Goal: Information Seeking & Learning: Learn about a topic

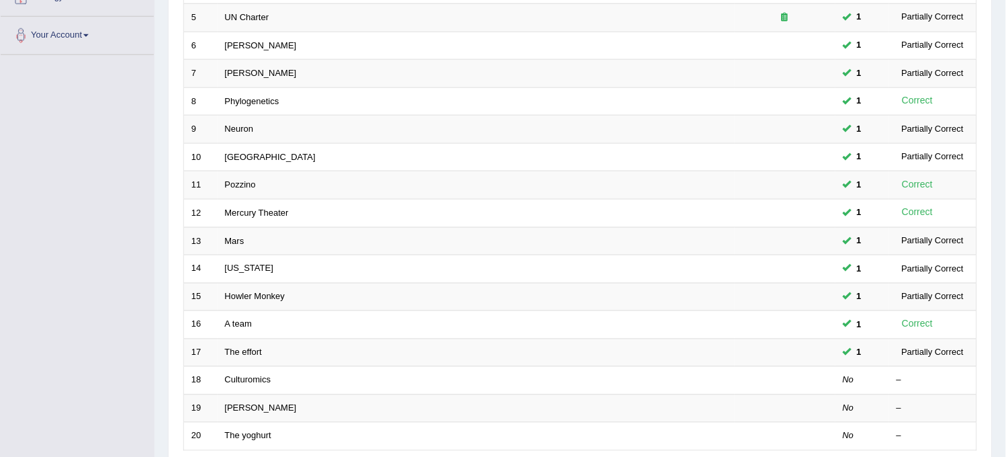
scroll to position [432, 0]
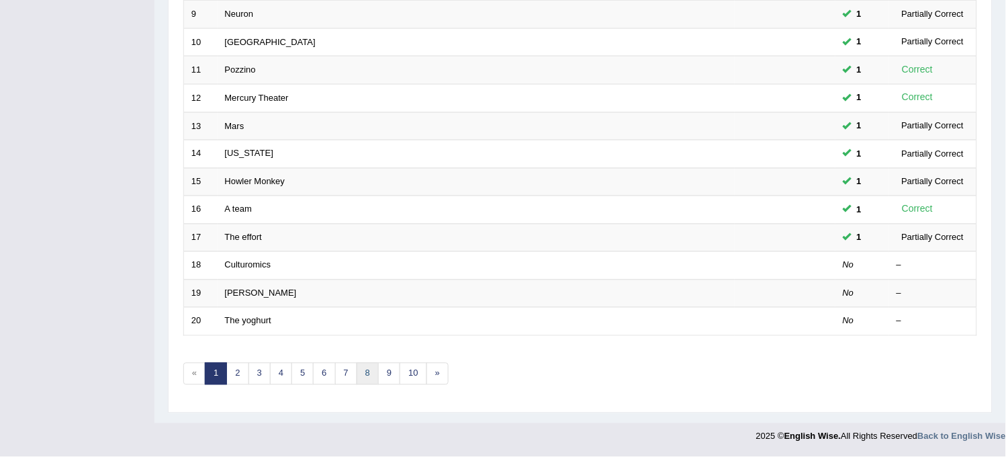
click at [368, 379] on link "8" at bounding box center [368, 374] width 22 height 22
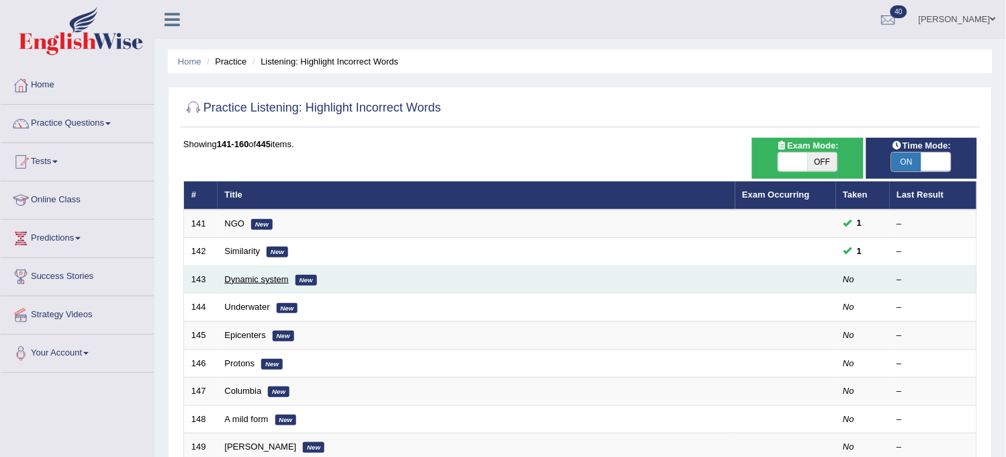
click at [248, 278] on link "Dynamic system" at bounding box center [257, 279] width 64 height 10
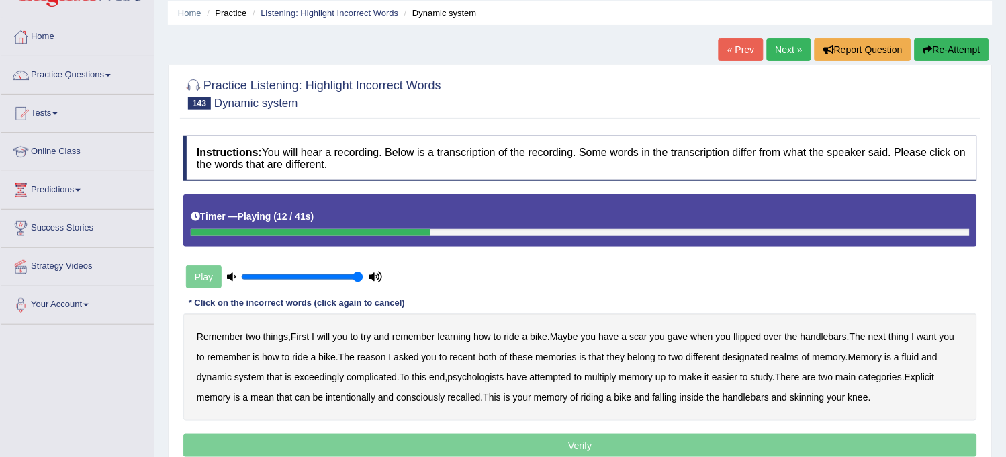
scroll to position [75, 0]
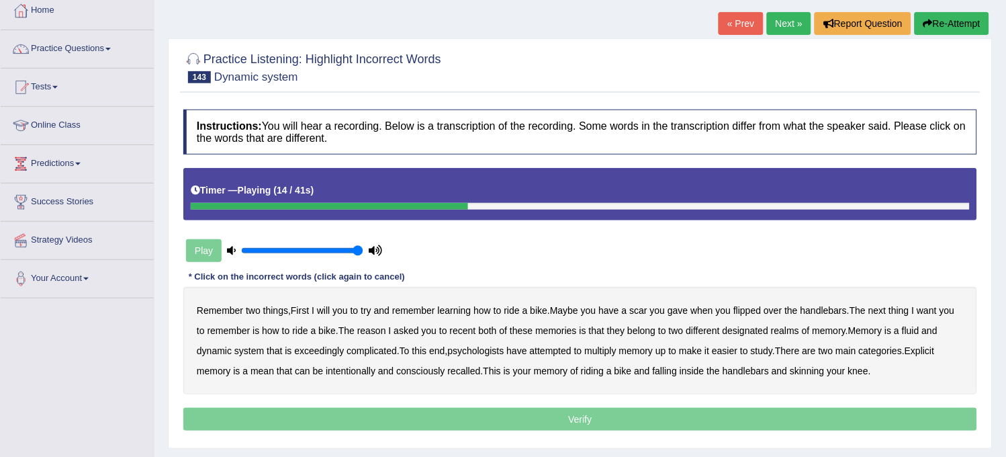
click at [954, 27] on button "Re-Attempt" at bounding box center [952, 23] width 75 height 23
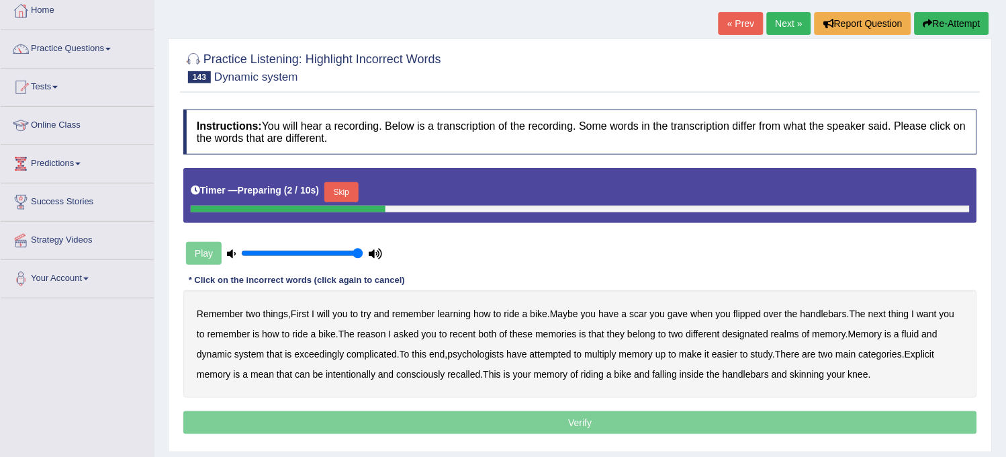
click at [349, 187] on button "Skip" at bounding box center [341, 192] width 34 height 20
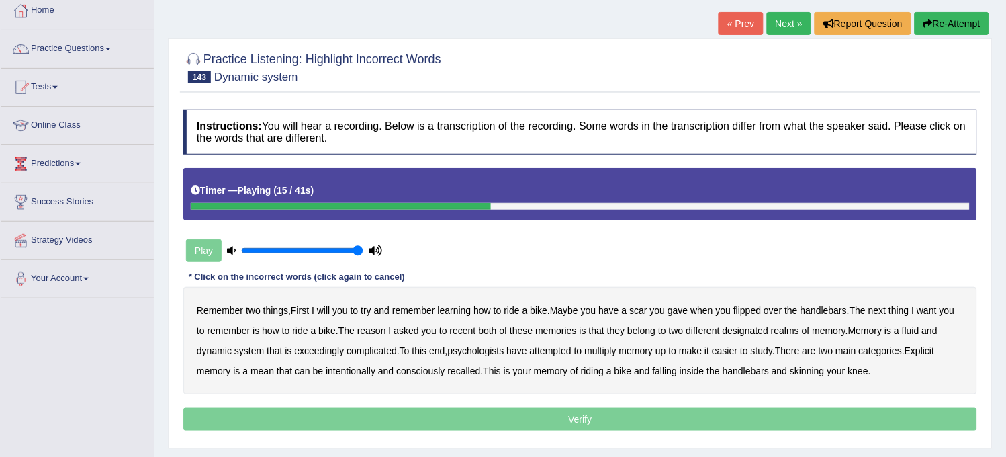
click at [467, 332] on b "recent" at bounding box center [463, 330] width 26 height 11
click at [608, 351] on b "multiply" at bounding box center [601, 350] width 32 height 11
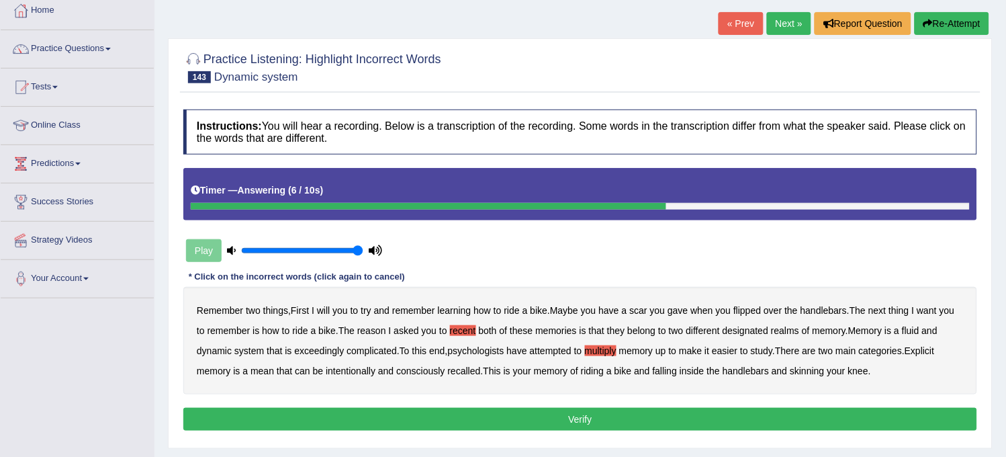
click at [589, 419] on button "Verify" at bounding box center [580, 419] width 794 height 23
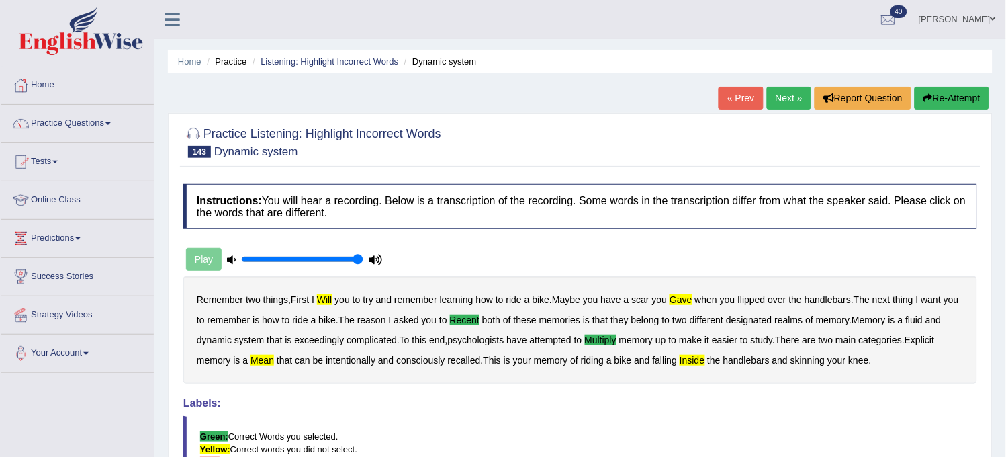
click at [787, 95] on link "Next »" at bounding box center [789, 98] width 44 height 23
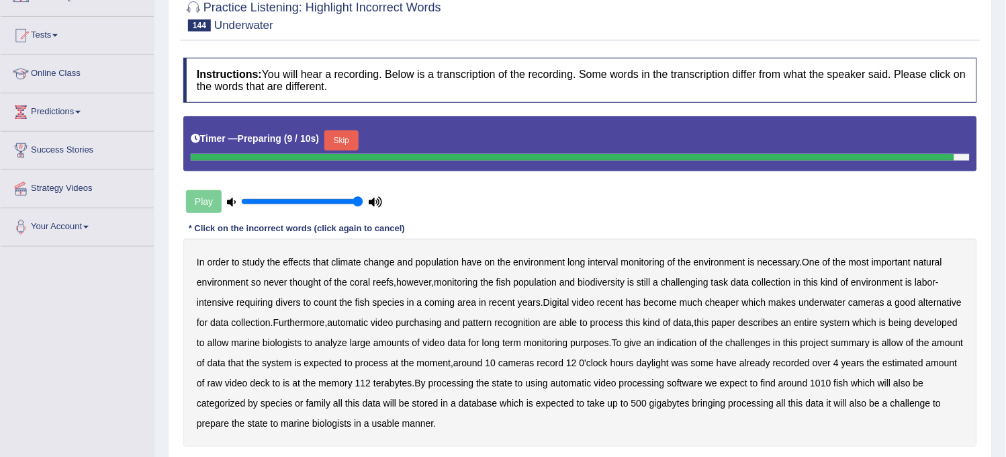
scroll to position [149, 0]
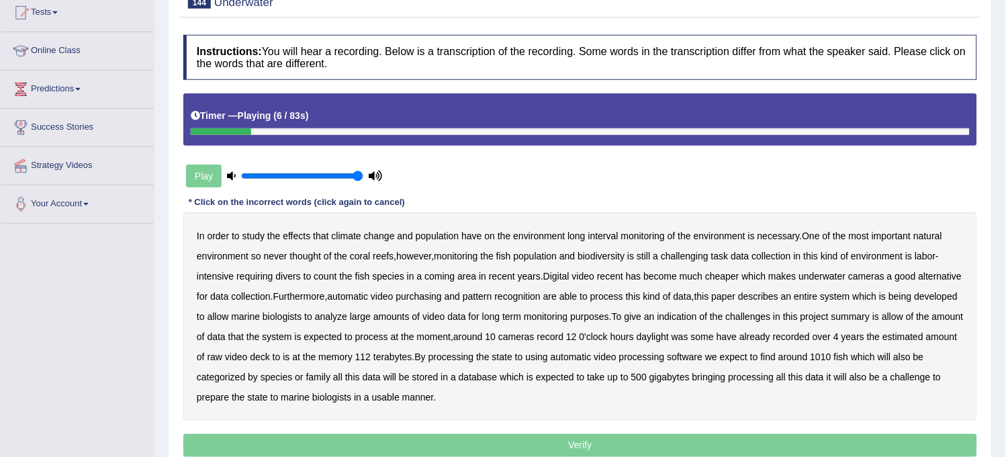
click at [434, 239] on b "population" at bounding box center [438, 235] width 44 height 11
click at [598, 229] on div "In order to study the effects that climate change and population have on the en…" at bounding box center [580, 316] width 794 height 208
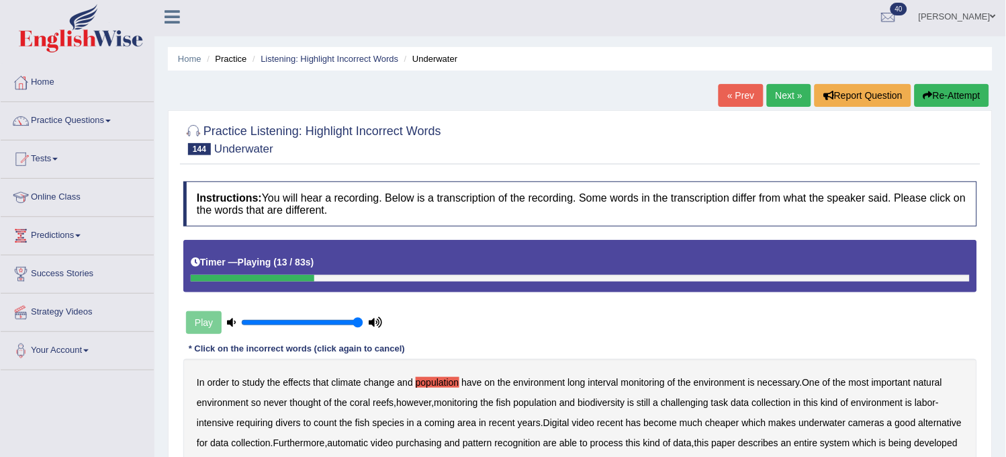
scroll to position [0, 0]
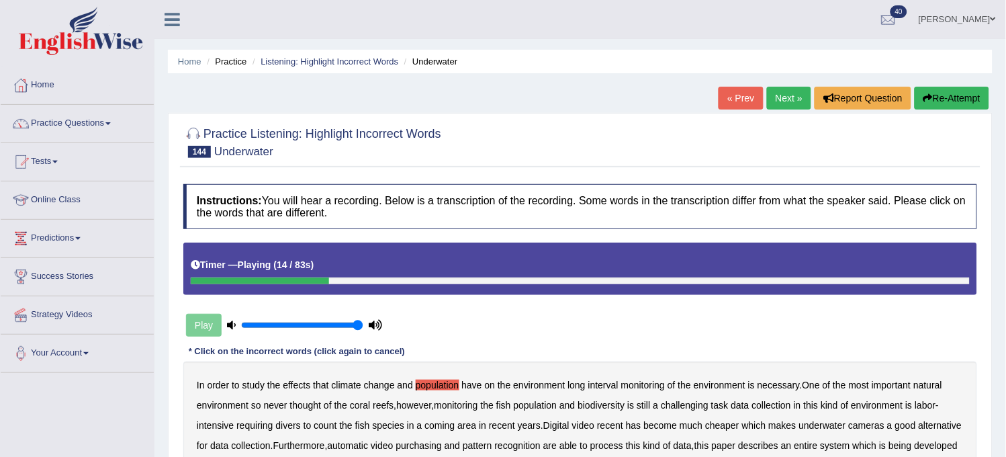
click at [956, 105] on button "Re-Attempt" at bounding box center [952, 98] width 75 height 23
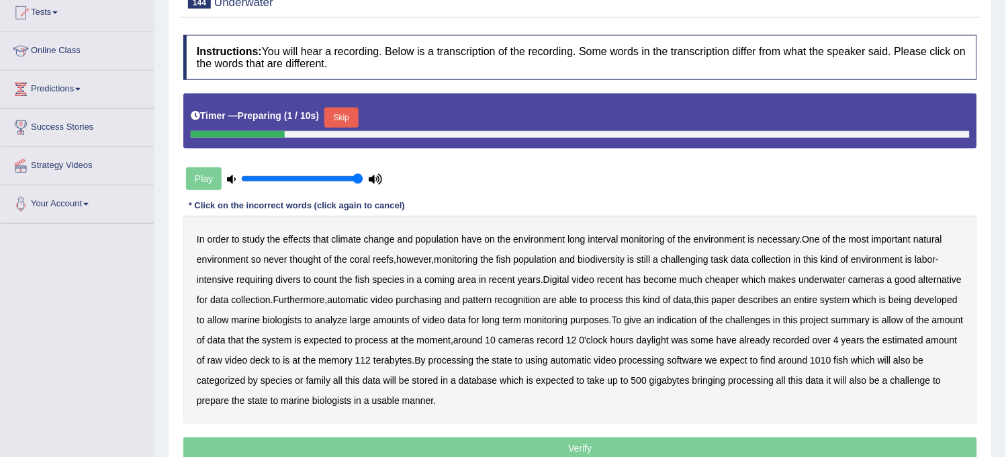
click at [349, 122] on button "Skip" at bounding box center [341, 117] width 34 height 20
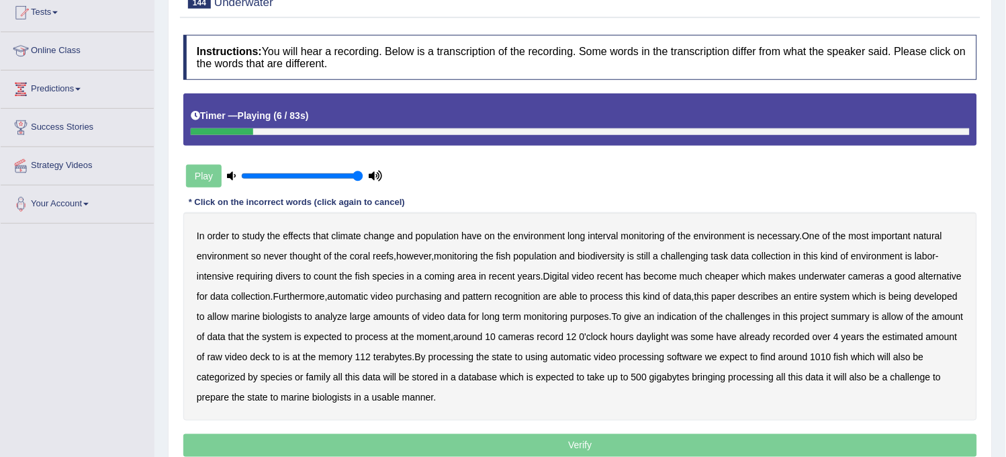
click at [431, 238] on b "population" at bounding box center [438, 235] width 44 height 11
click at [604, 236] on b "interval" at bounding box center [603, 235] width 30 height 11
click at [437, 273] on b "coming" at bounding box center [439, 276] width 30 height 11
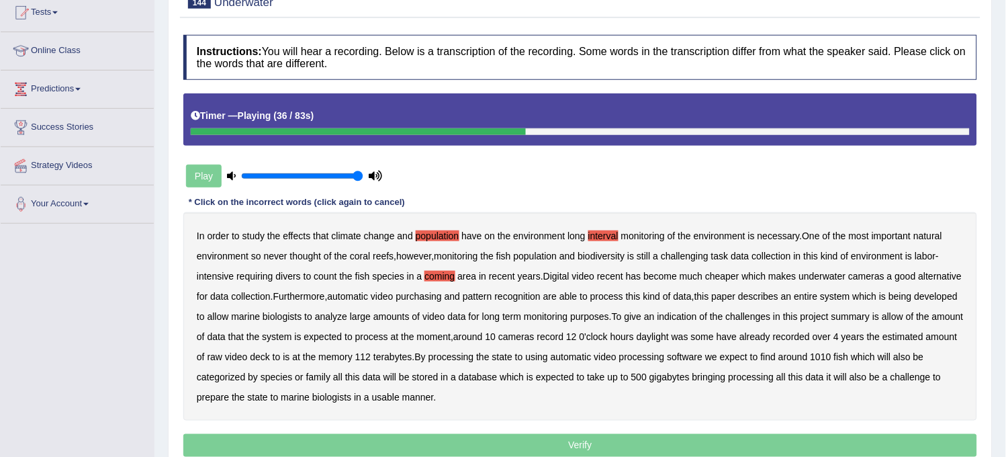
click at [443, 292] on b "purchasing" at bounding box center [419, 296] width 46 height 11
click at [882, 322] on b "allow" at bounding box center [892, 316] width 21 height 11
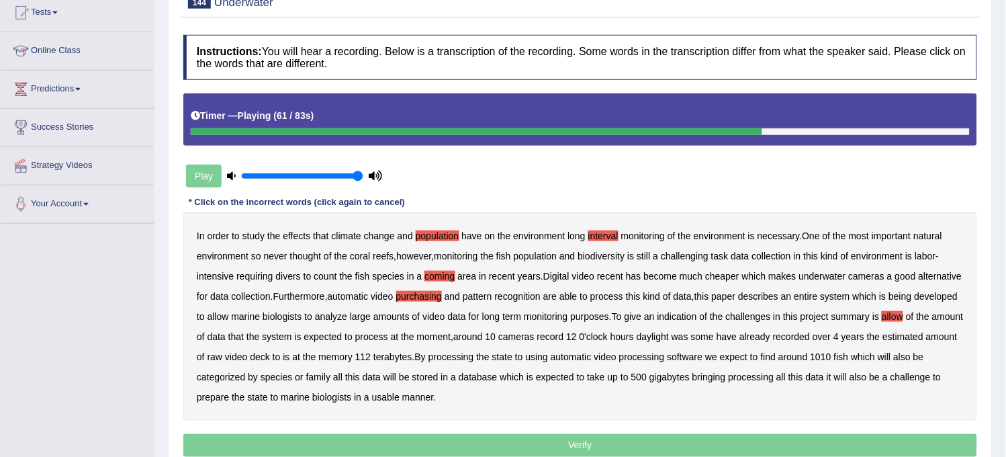
click at [353, 357] on b "memory" at bounding box center [335, 356] width 34 height 11
click at [726, 379] on b "bringing" at bounding box center [709, 376] width 34 height 11
click at [421, 447] on p "Verify" at bounding box center [580, 445] width 794 height 23
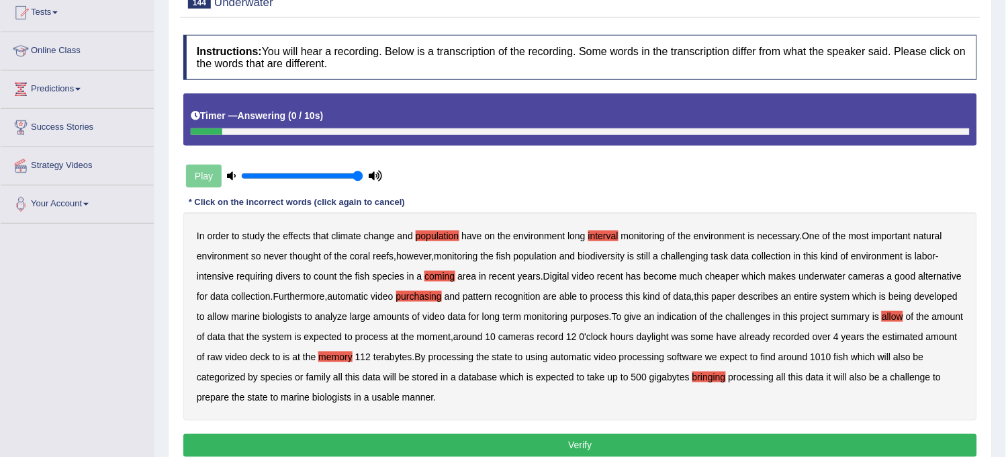
click at [421, 447] on button "Verify" at bounding box center [580, 445] width 794 height 23
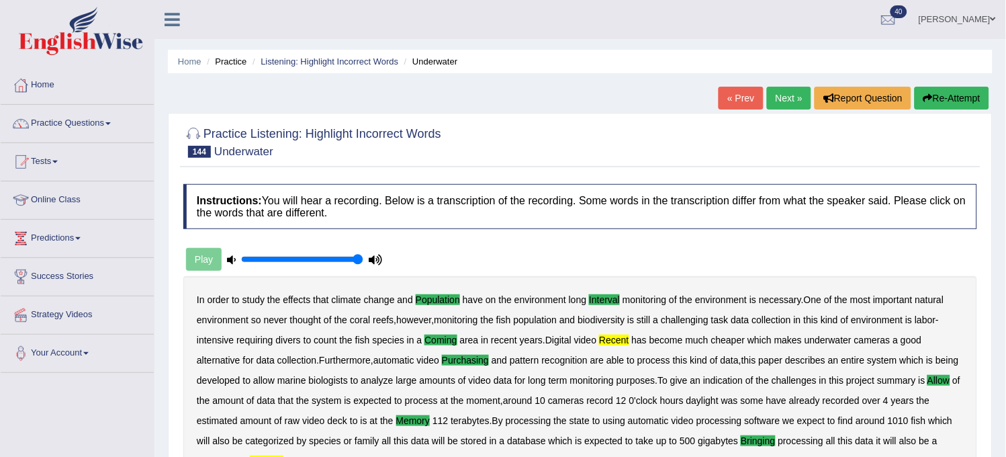
click at [786, 95] on link "Next »" at bounding box center [789, 98] width 44 height 23
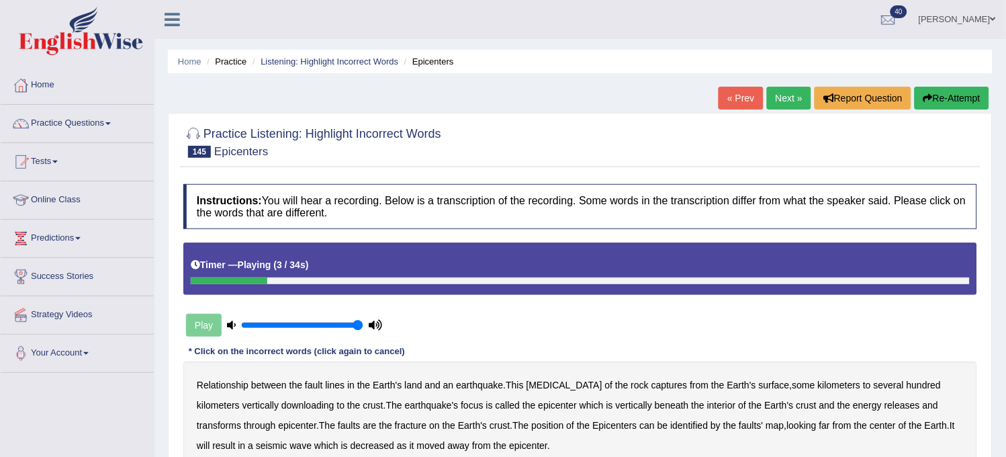
scroll to position [75, 0]
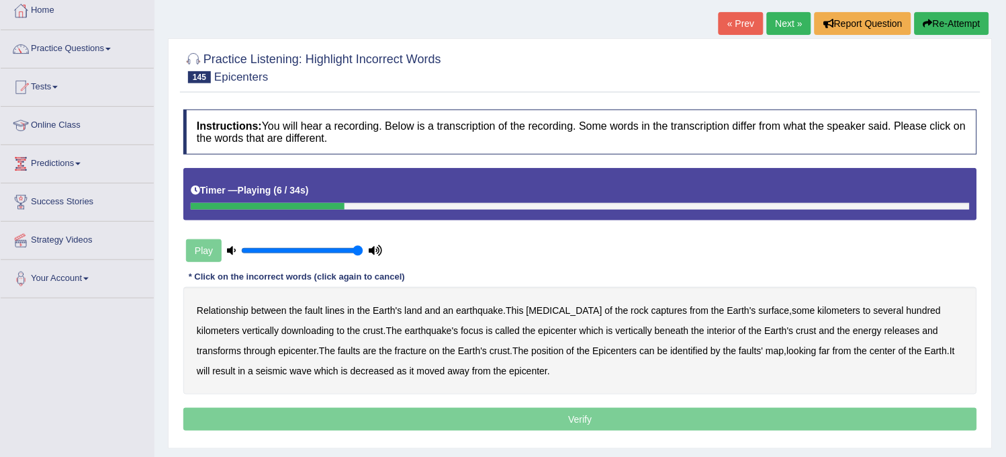
click at [949, 24] on button "Re-Attempt" at bounding box center [952, 23] width 75 height 23
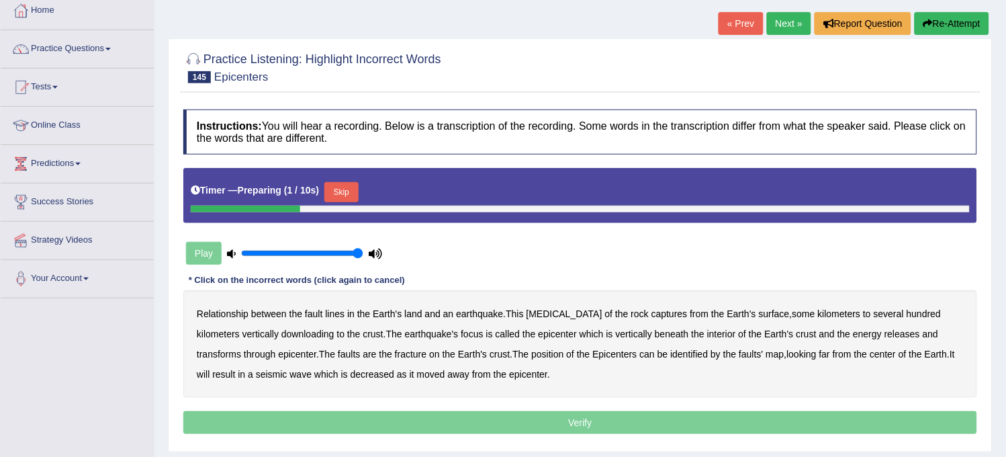
click at [346, 186] on button "Skip" at bounding box center [341, 192] width 34 height 20
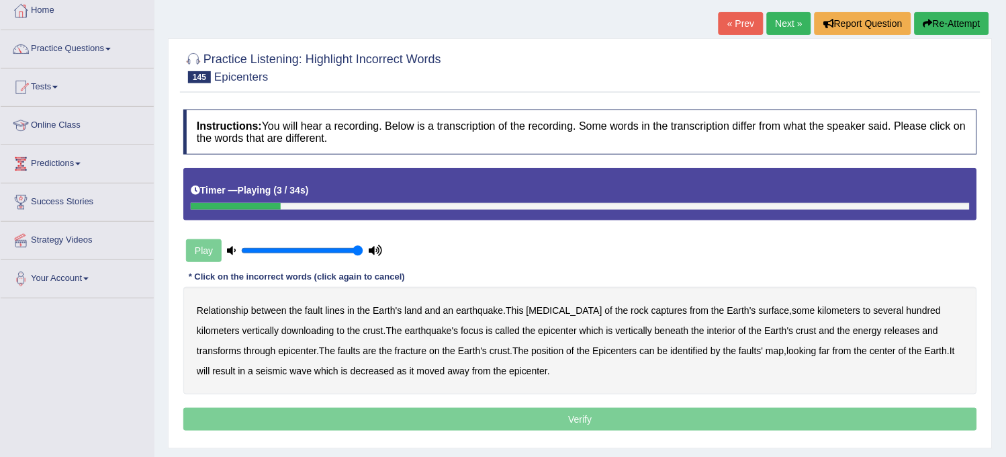
click at [412, 314] on b "land" at bounding box center [412, 310] width 17 height 11
click at [651, 305] on b "captures" at bounding box center [669, 310] width 36 height 11
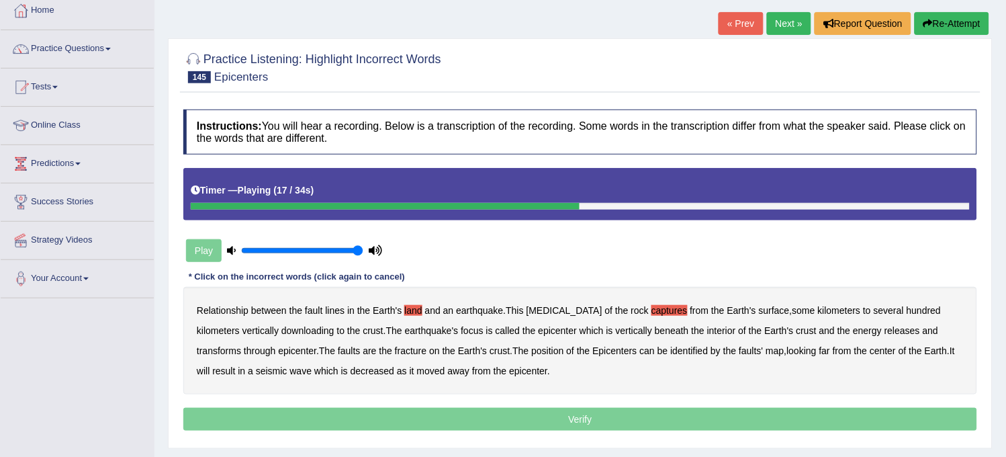
click at [539, 326] on b "epicenter" at bounding box center [558, 330] width 39 height 11
click at [927, 21] on icon "button" at bounding box center [927, 23] width 9 height 9
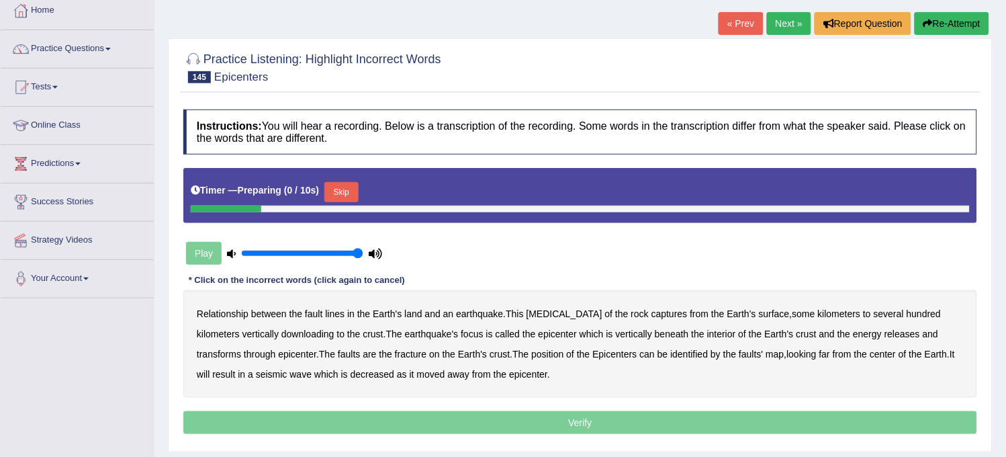
click at [343, 188] on button "Skip" at bounding box center [341, 192] width 34 height 20
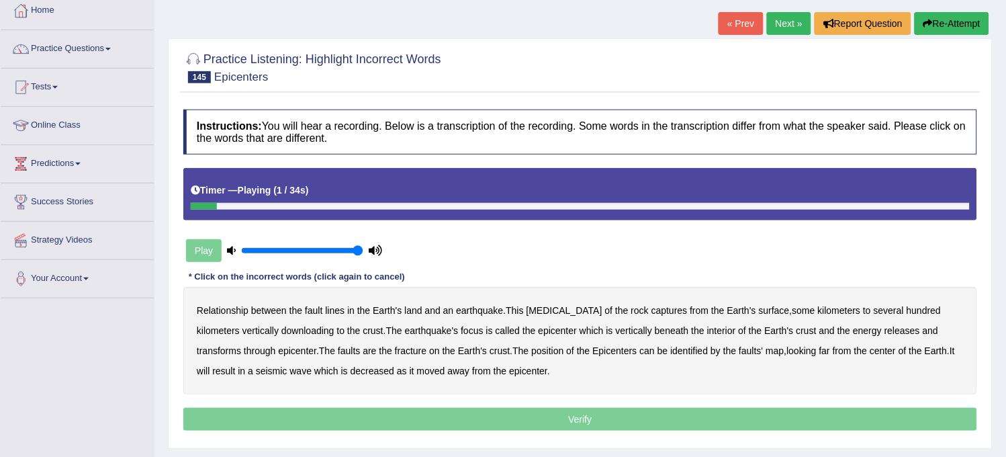
click at [410, 307] on b "land" at bounding box center [412, 310] width 17 height 11
click at [651, 310] on b "captures" at bounding box center [669, 310] width 36 height 11
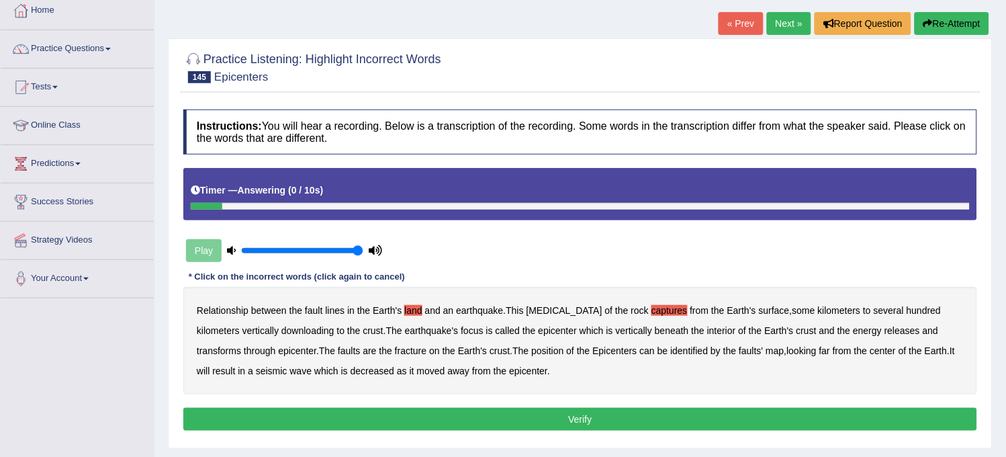
click at [584, 414] on button "Verify" at bounding box center [580, 419] width 794 height 23
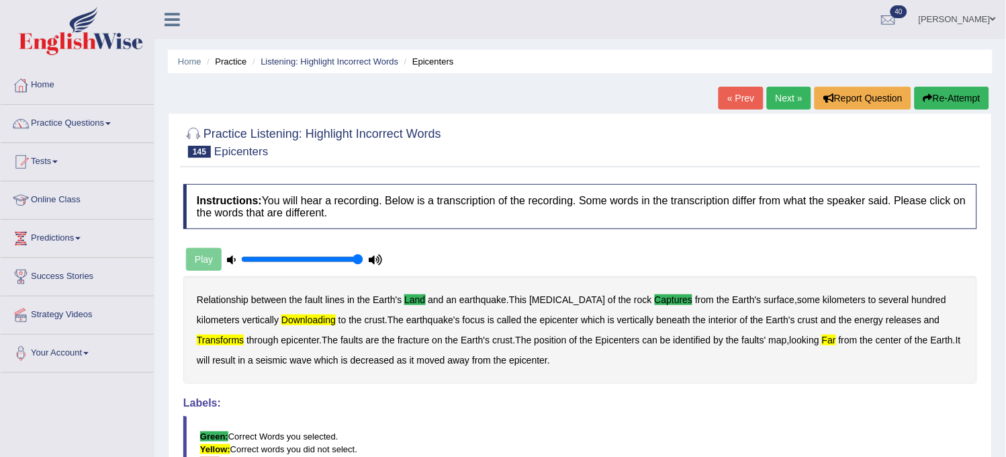
click at [786, 95] on link "Next »" at bounding box center [789, 98] width 44 height 23
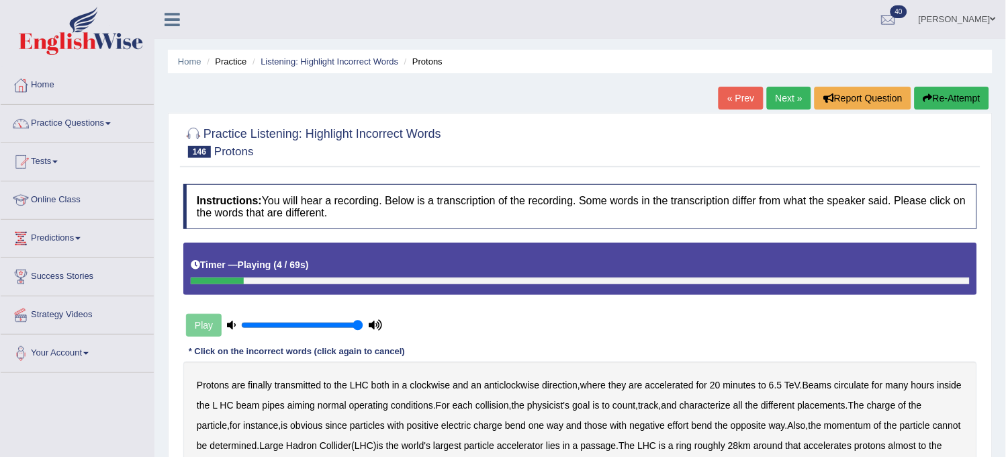
click at [934, 105] on button "Re-Attempt" at bounding box center [952, 98] width 75 height 23
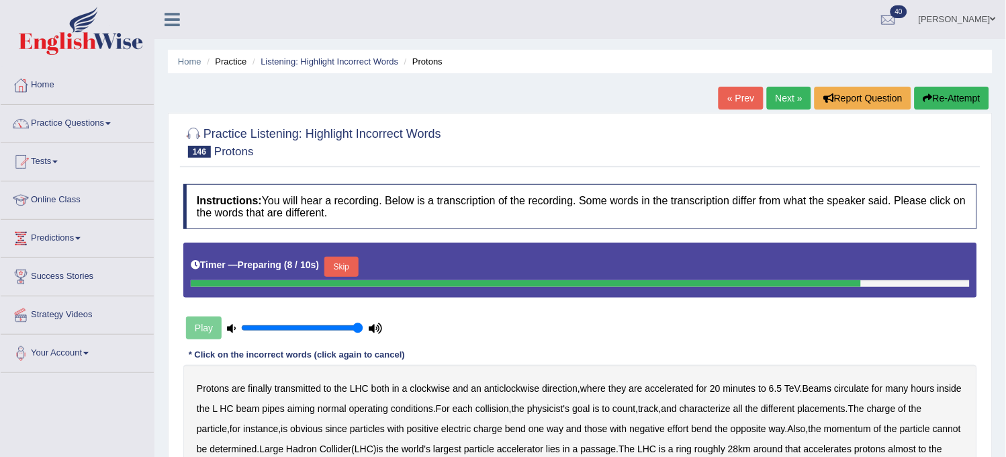
click at [351, 257] on button "Skip" at bounding box center [341, 267] width 34 height 20
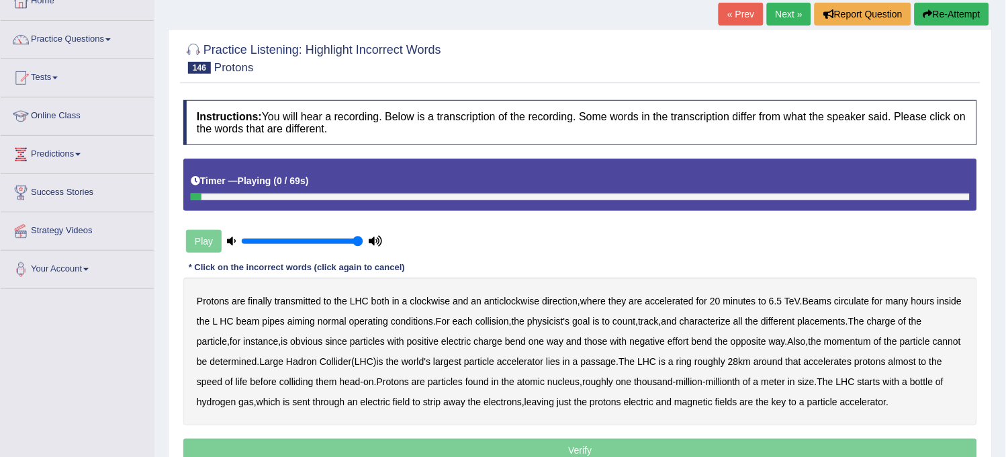
scroll to position [149, 0]
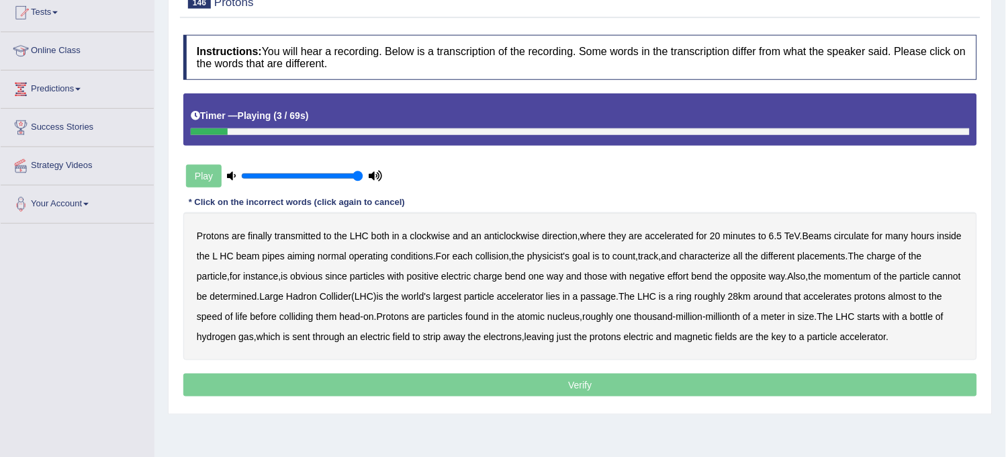
click at [301, 233] on b "transmitted" at bounding box center [298, 235] width 46 height 11
click at [846, 256] on b "placements" at bounding box center [822, 255] width 48 height 11
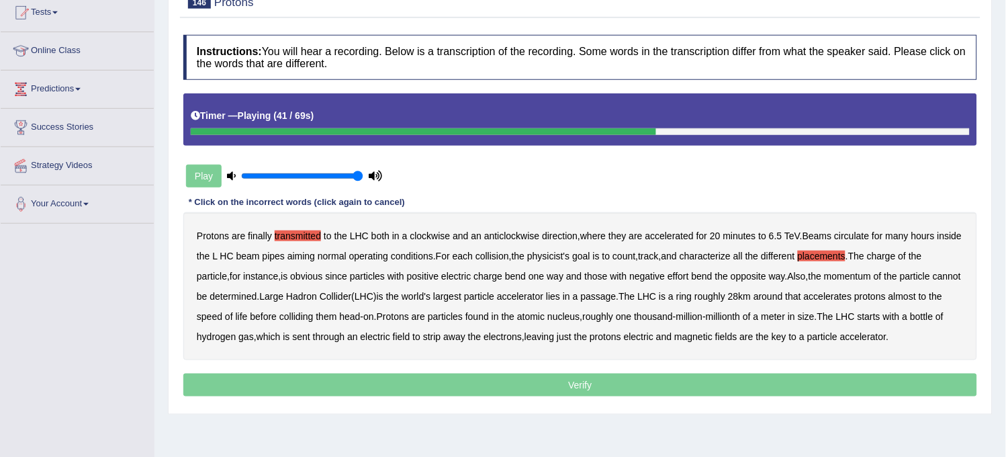
click at [616, 297] on b "passage" at bounding box center [599, 296] width 36 height 11
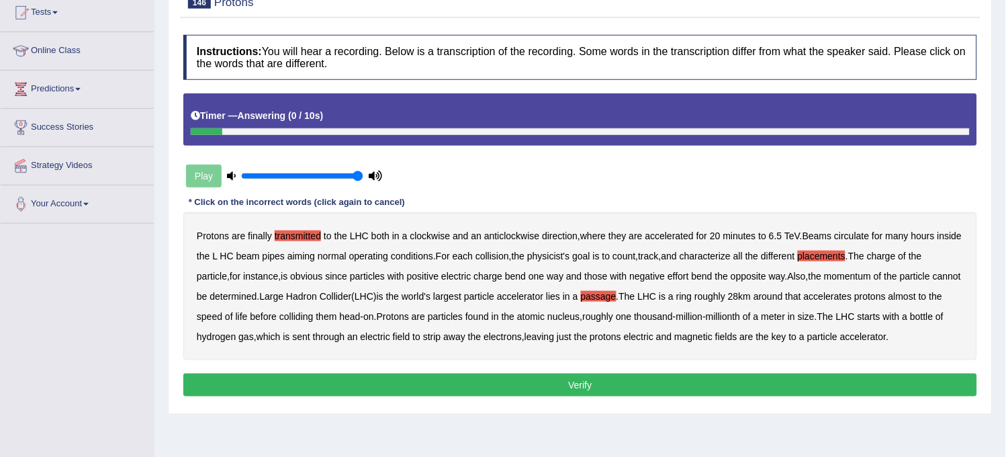
click at [502, 383] on button "Verify" at bounding box center [580, 384] width 794 height 23
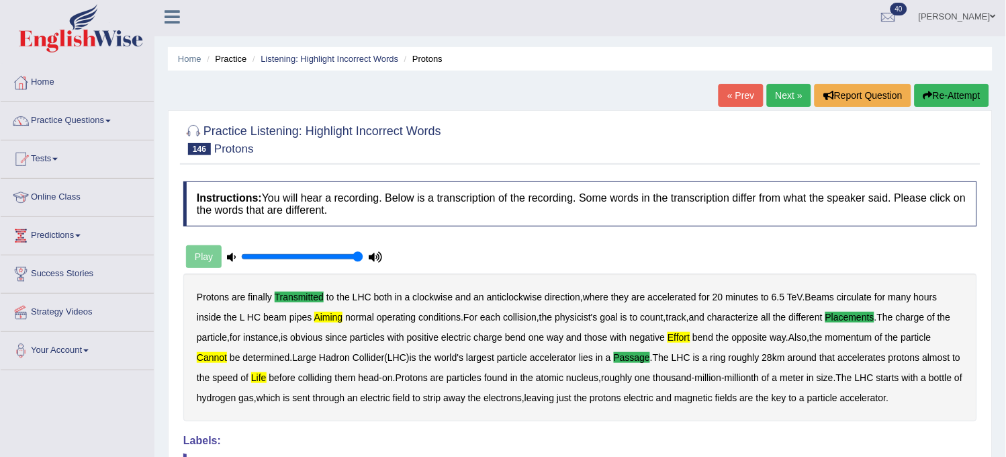
scroll to position [0, 0]
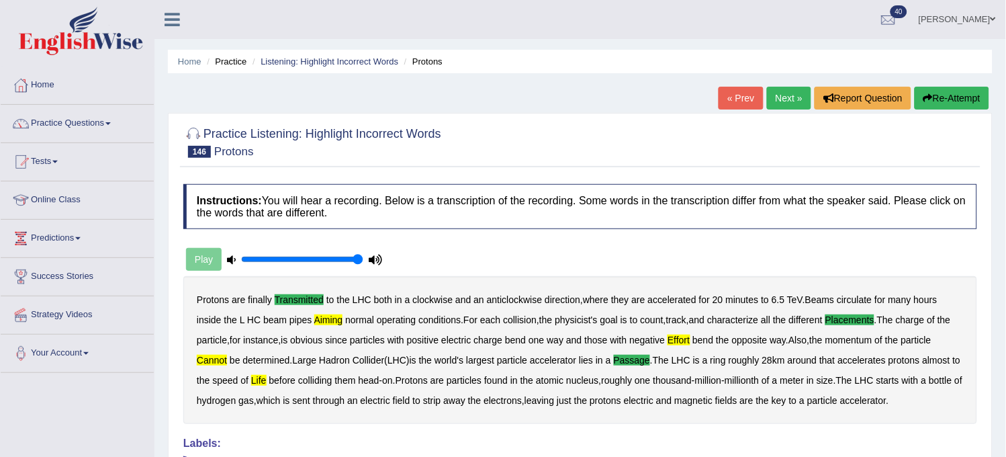
click at [782, 97] on link "Next »" at bounding box center [789, 98] width 44 height 23
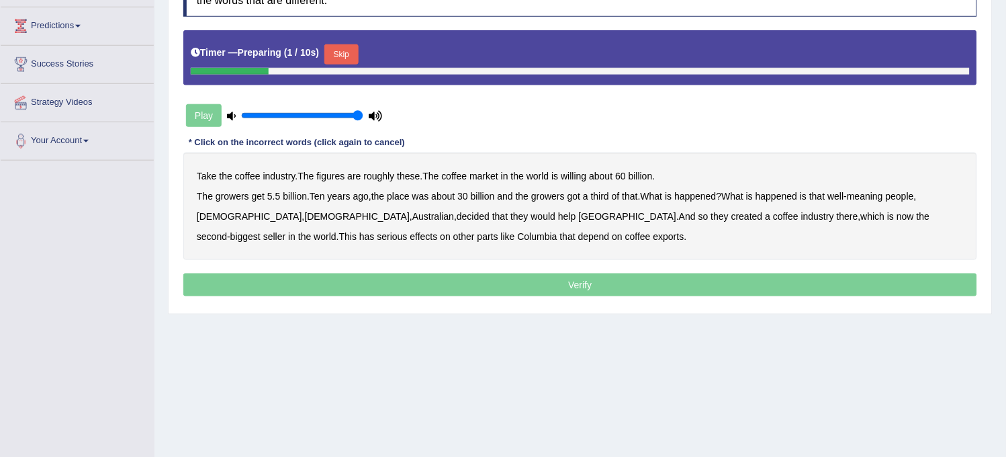
scroll to position [224, 0]
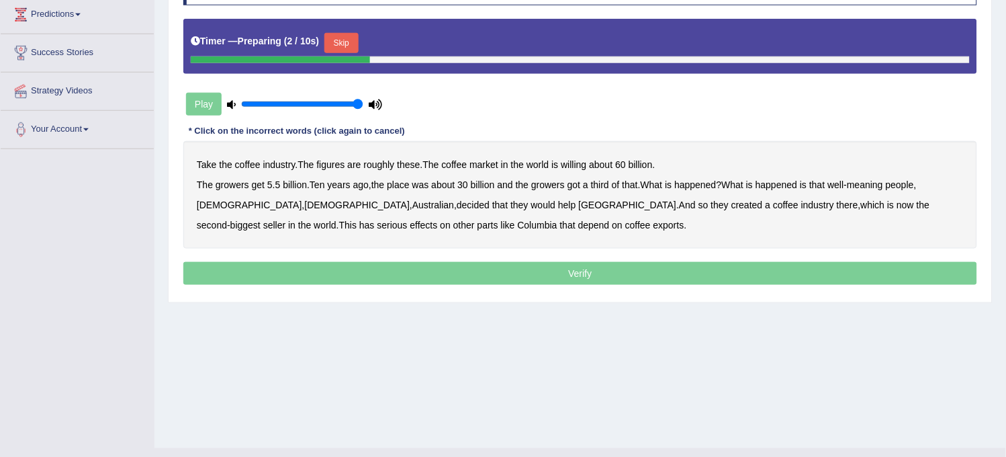
click at [345, 49] on button "Skip" at bounding box center [341, 43] width 34 height 20
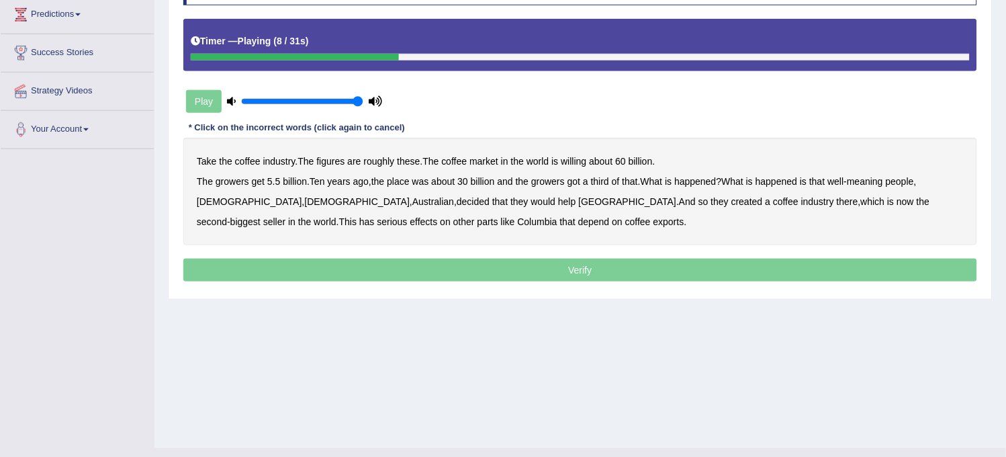
click at [578, 156] on b "willing" at bounding box center [574, 161] width 26 height 11
click at [401, 179] on b "place" at bounding box center [398, 181] width 22 height 11
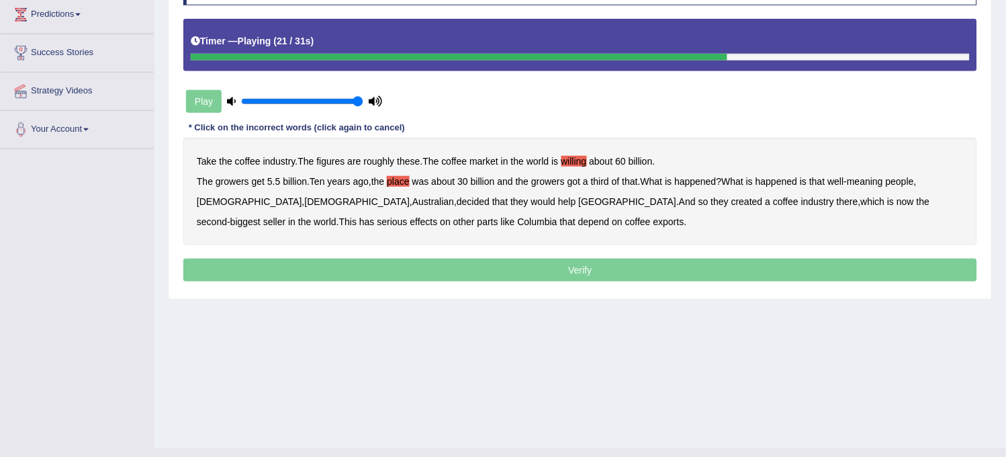
click at [412, 197] on b "Australian" at bounding box center [433, 201] width 42 height 11
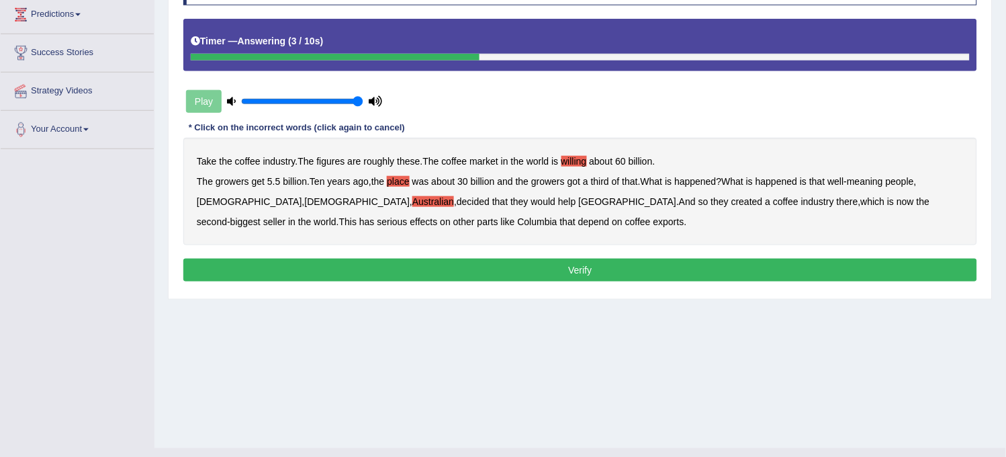
click at [477, 225] on b "parts" at bounding box center [487, 221] width 21 height 11
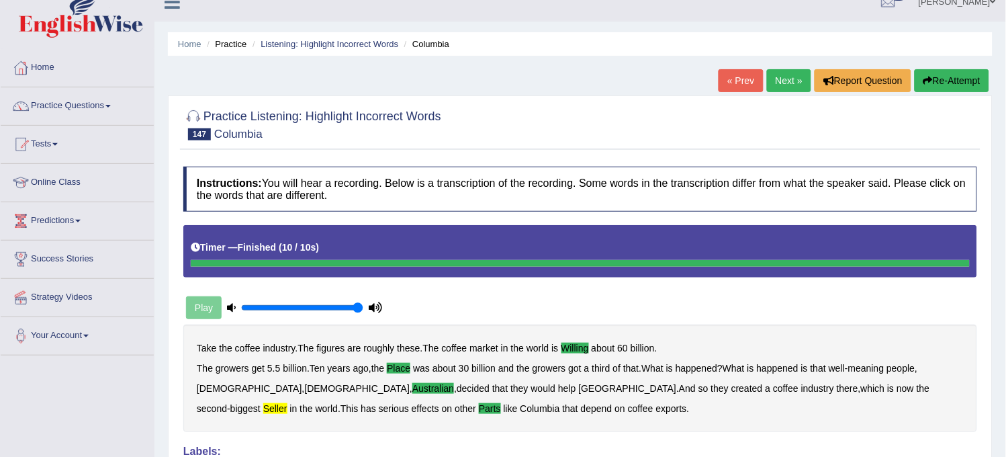
scroll to position [0, 0]
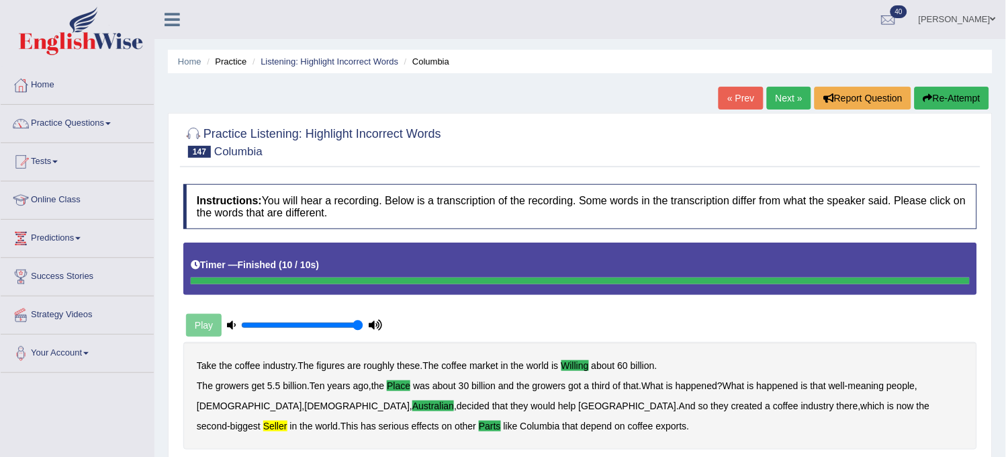
click at [782, 89] on link "Next »" at bounding box center [789, 98] width 44 height 23
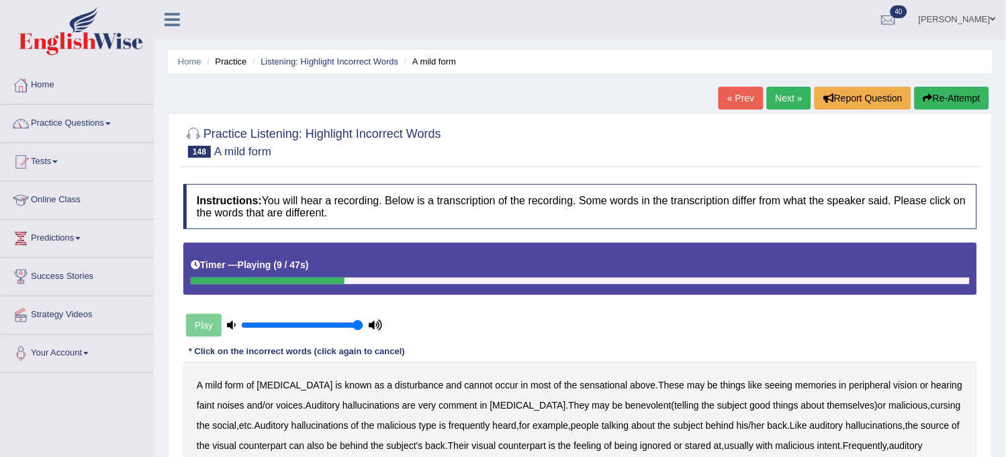
click at [931, 101] on button "Re-Attempt" at bounding box center [952, 98] width 75 height 23
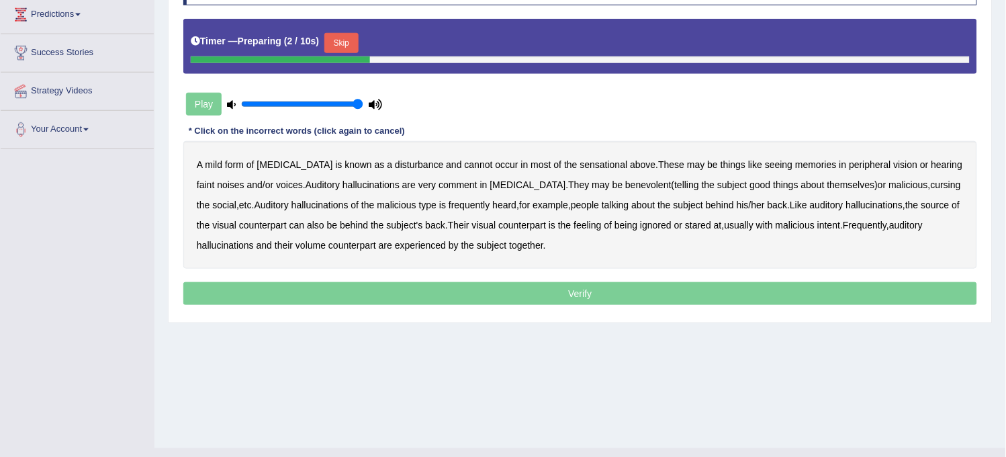
click at [344, 39] on button "Skip" at bounding box center [341, 43] width 34 height 20
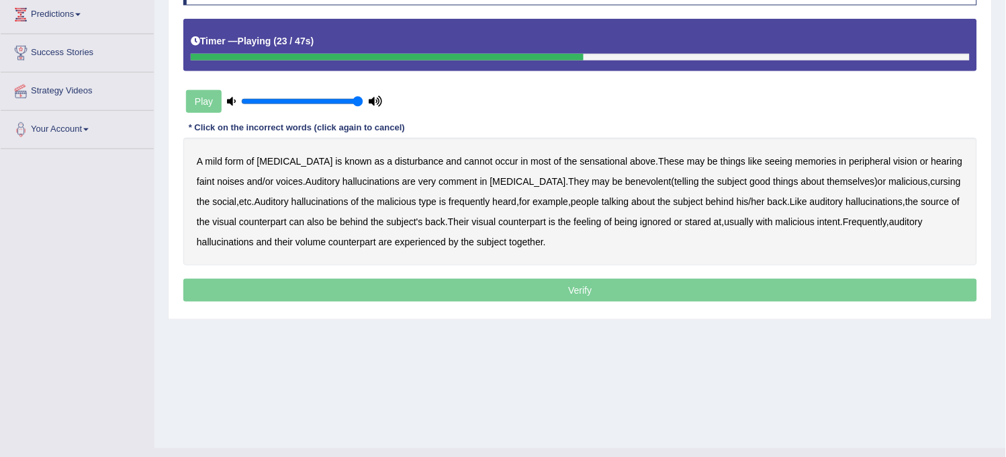
click at [212, 200] on b "social" at bounding box center [224, 201] width 24 height 11
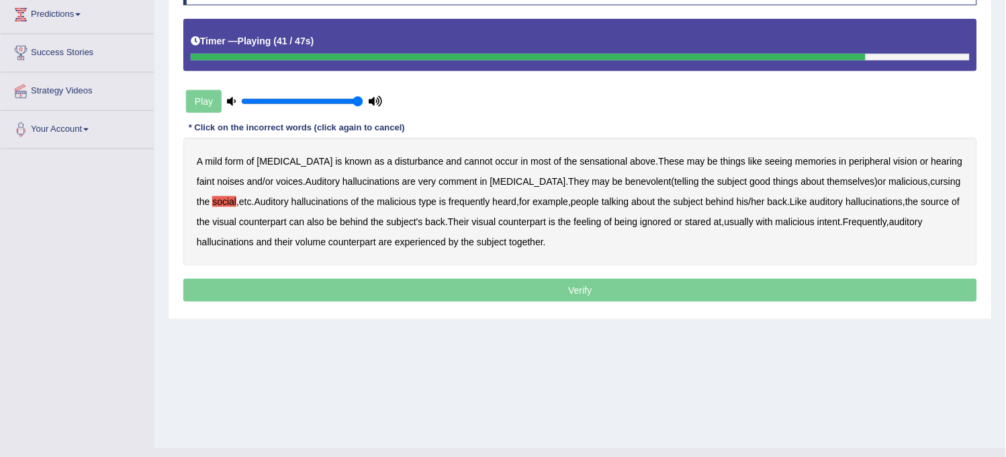
click at [656, 222] on b "ignored" at bounding box center [656, 221] width 32 height 11
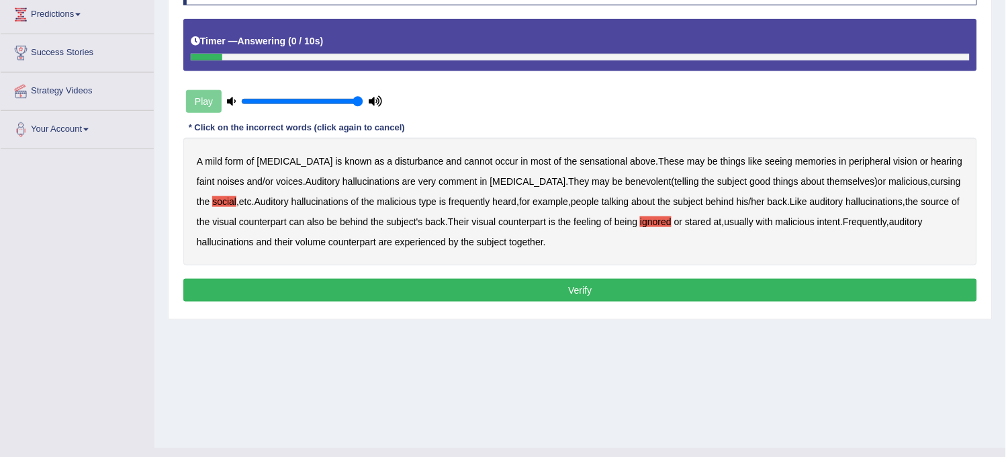
click at [320, 245] on b "volume" at bounding box center [310, 241] width 30 height 11
click at [360, 297] on button "Verify" at bounding box center [580, 290] width 794 height 23
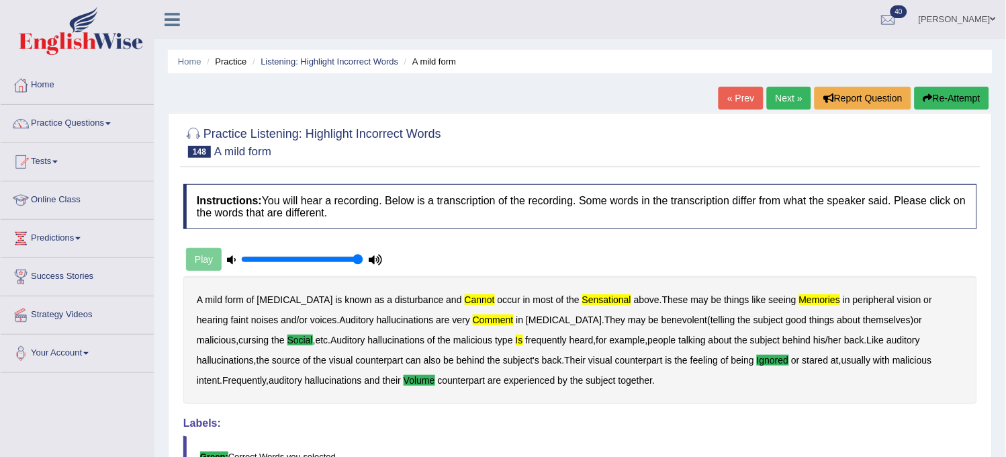
click at [781, 98] on link "Next »" at bounding box center [789, 98] width 44 height 23
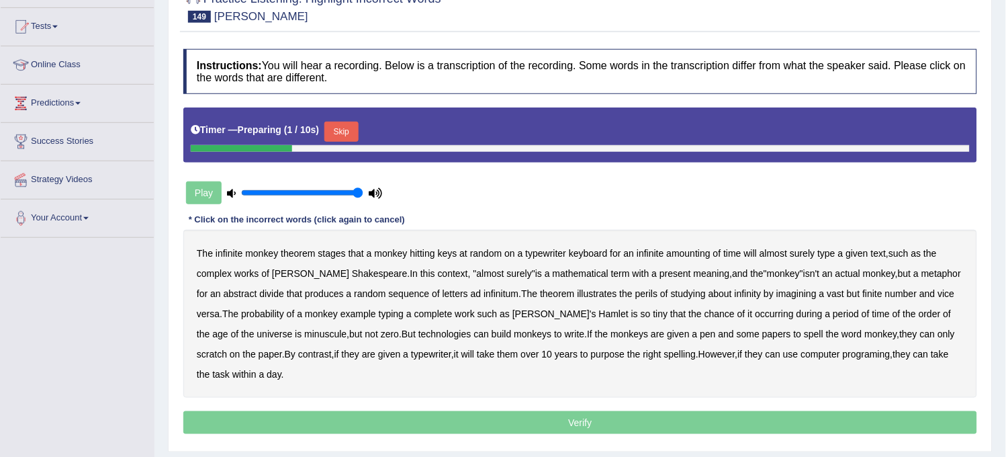
scroll to position [248, 0]
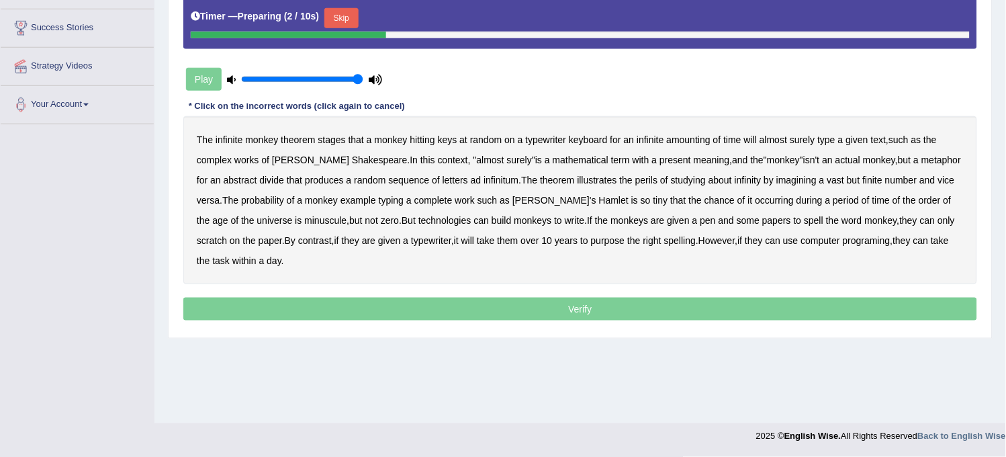
click at [332, 17] on button "Skip" at bounding box center [341, 18] width 34 height 20
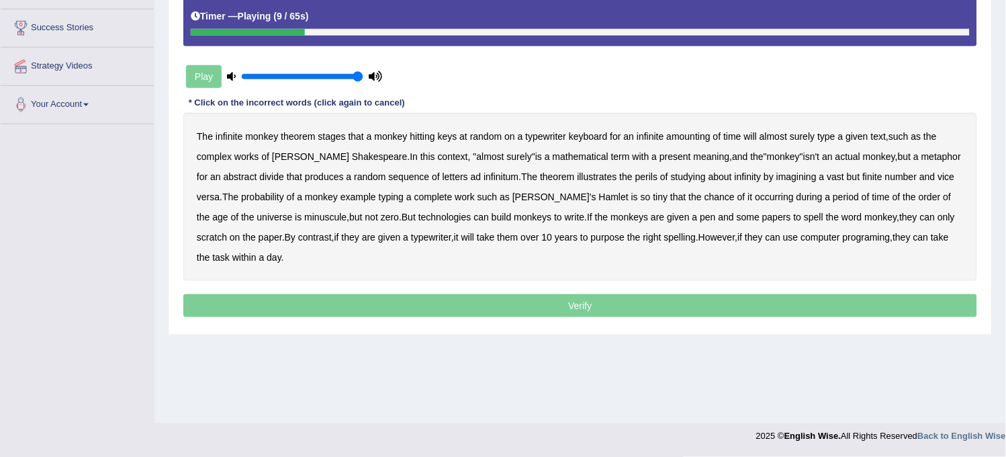
click at [687, 134] on b "amounting" at bounding box center [689, 136] width 44 height 11
click at [218, 156] on b "complex" at bounding box center [214, 156] width 35 height 11
click at [659, 158] on b "present" at bounding box center [675, 156] width 32 height 11
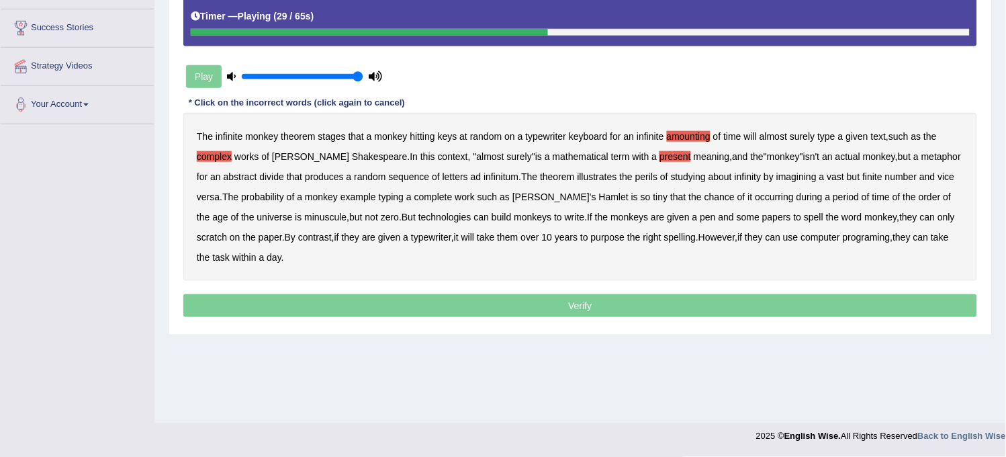
click at [671, 177] on b "studying" at bounding box center [688, 176] width 35 height 11
click at [340, 191] on b "example" at bounding box center [358, 196] width 36 height 11
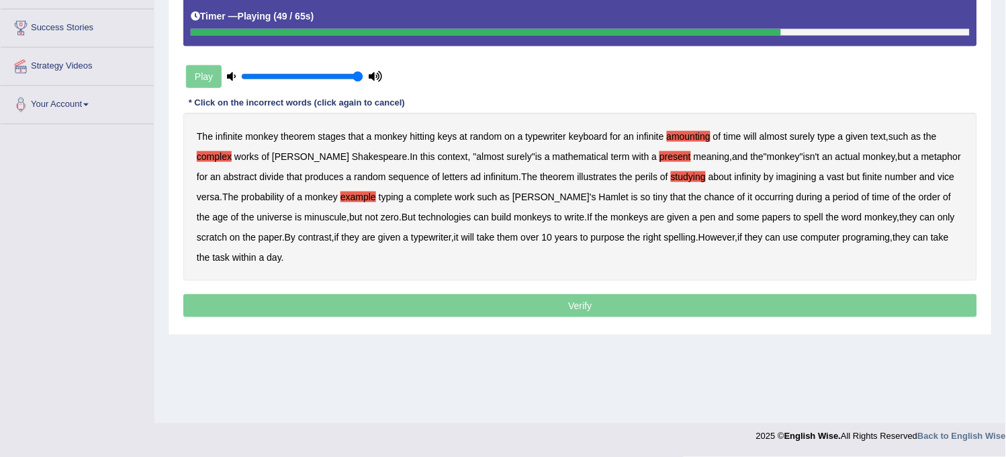
click at [492, 219] on b "build" at bounding box center [502, 217] width 20 height 11
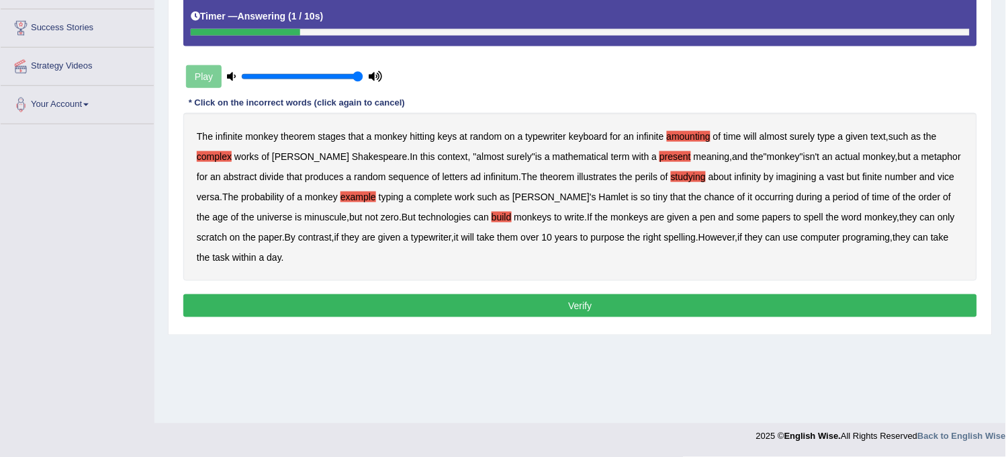
click at [498, 304] on button "Verify" at bounding box center [580, 305] width 794 height 23
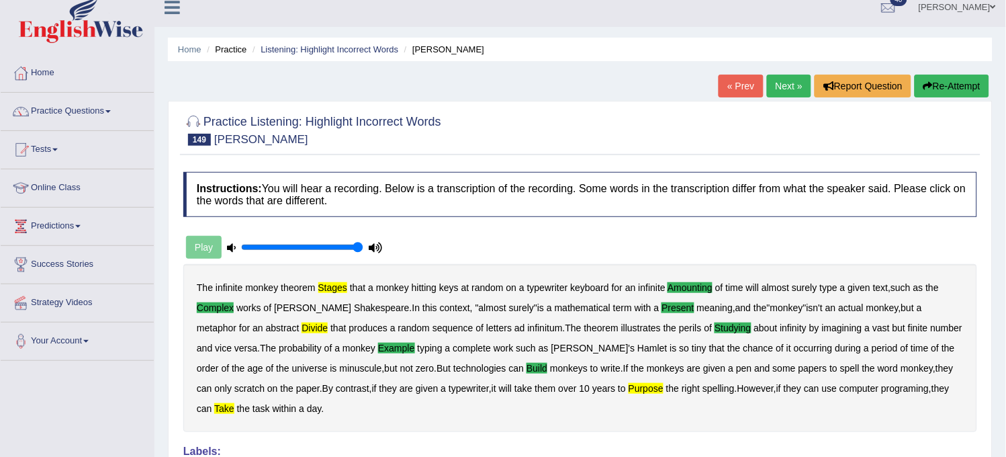
scroll to position [0, 0]
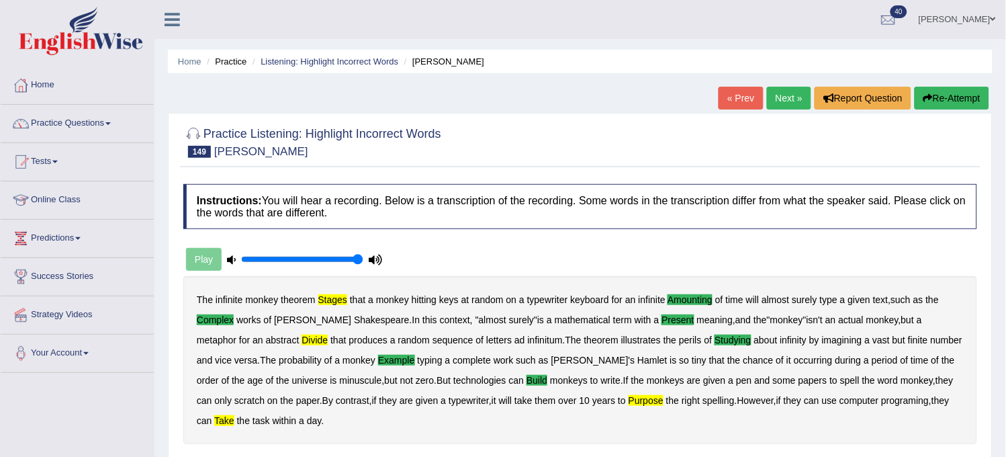
click at [771, 97] on link "Next »" at bounding box center [789, 98] width 44 height 23
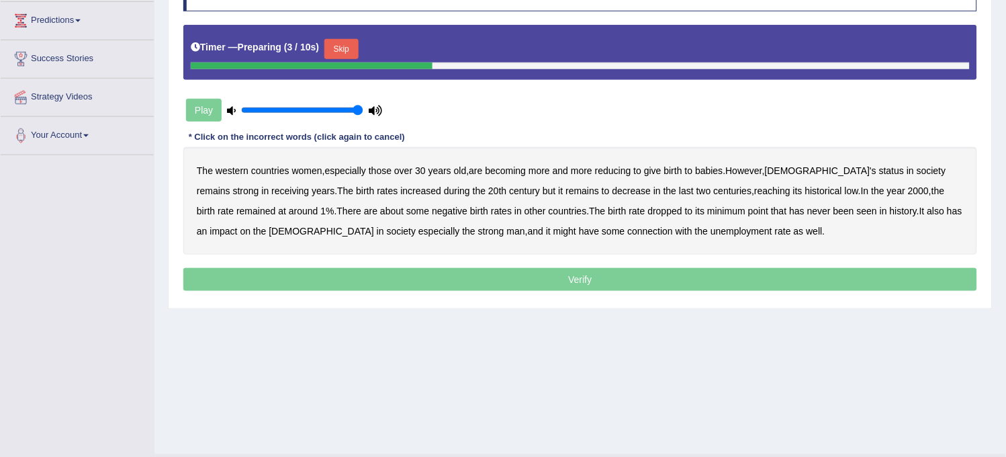
scroll to position [173, 0]
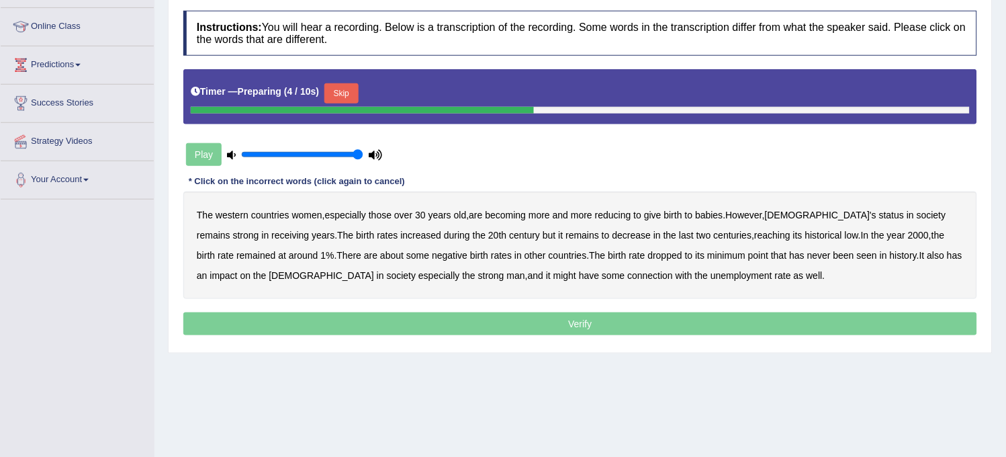
click at [358, 86] on button "Skip" at bounding box center [341, 93] width 34 height 20
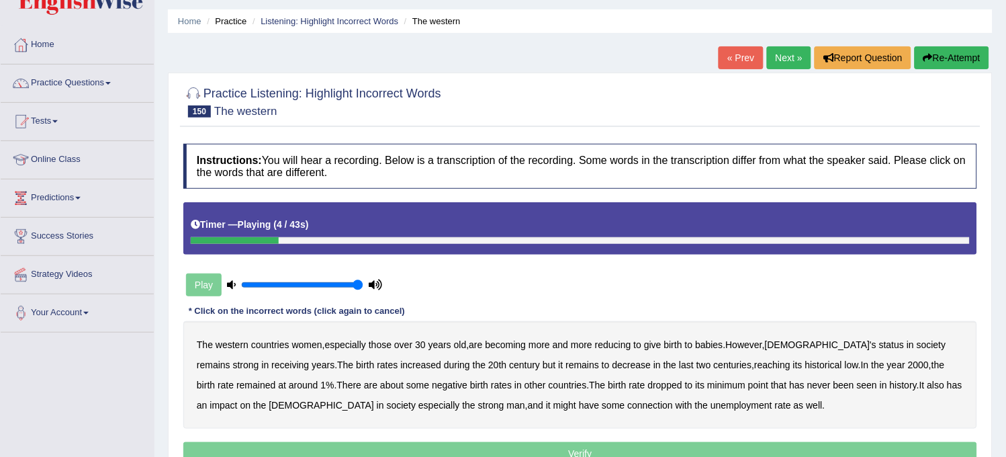
scroll to position [24, 0]
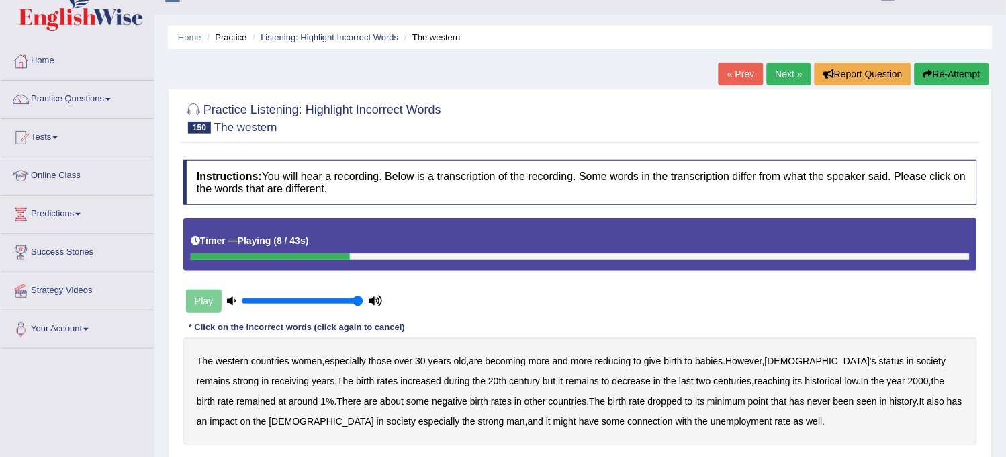
click at [933, 75] on button "Re-Attempt" at bounding box center [952, 73] width 75 height 23
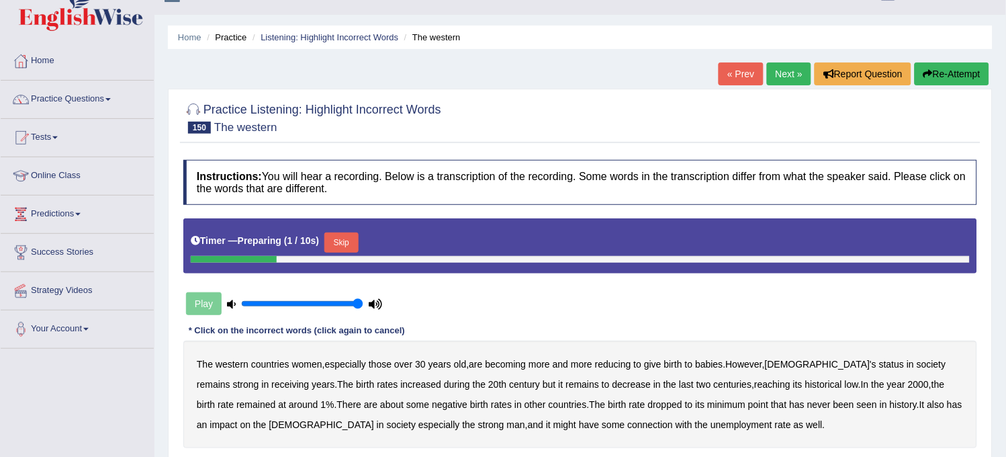
click at [344, 246] on button "Skip" at bounding box center [341, 242] width 34 height 20
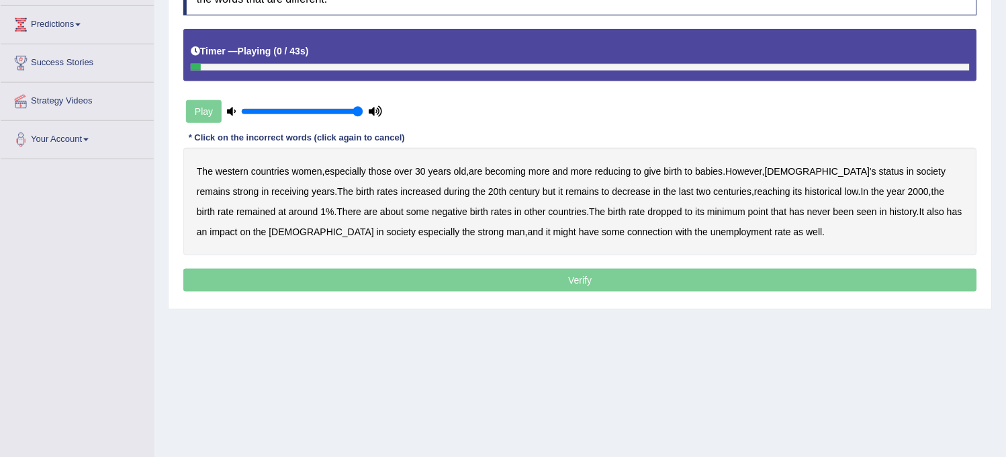
scroll to position [248, 0]
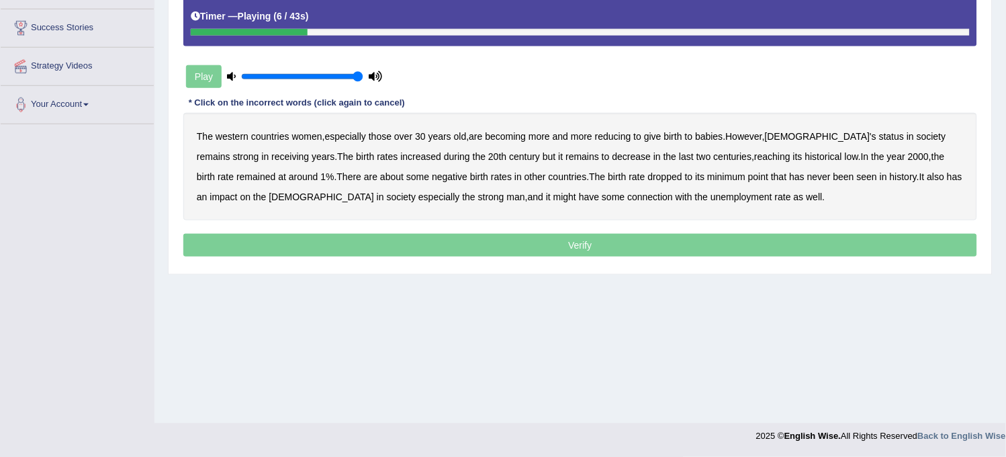
click at [613, 137] on b "reducing" at bounding box center [613, 136] width 36 height 11
click at [271, 156] on b "receiving" at bounding box center [290, 156] width 38 height 11
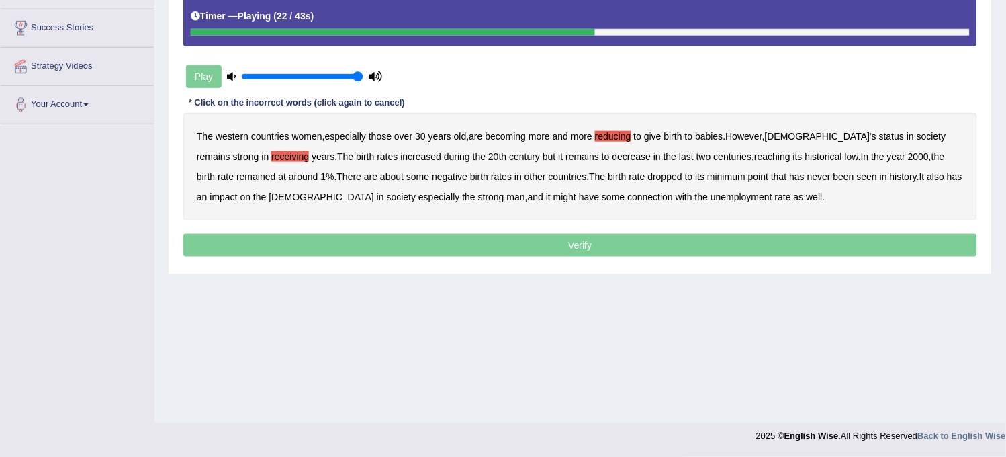
click at [714, 155] on b "centuries" at bounding box center [733, 156] width 38 height 11
click at [707, 178] on b "minimum" at bounding box center [726, 176] width 38 height 11
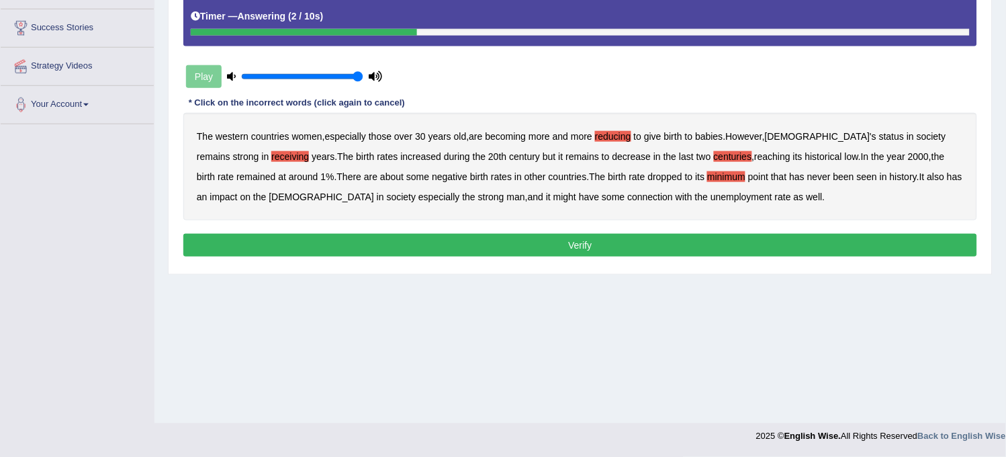
click at [561, 240] on button "Verify" at bounding box center [580, 245] width 794 height 23
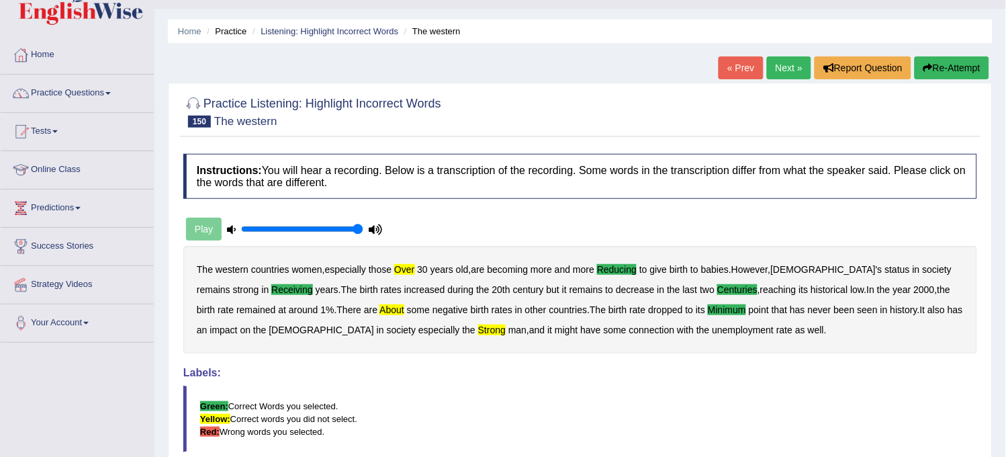
scroll to position [0, 0]
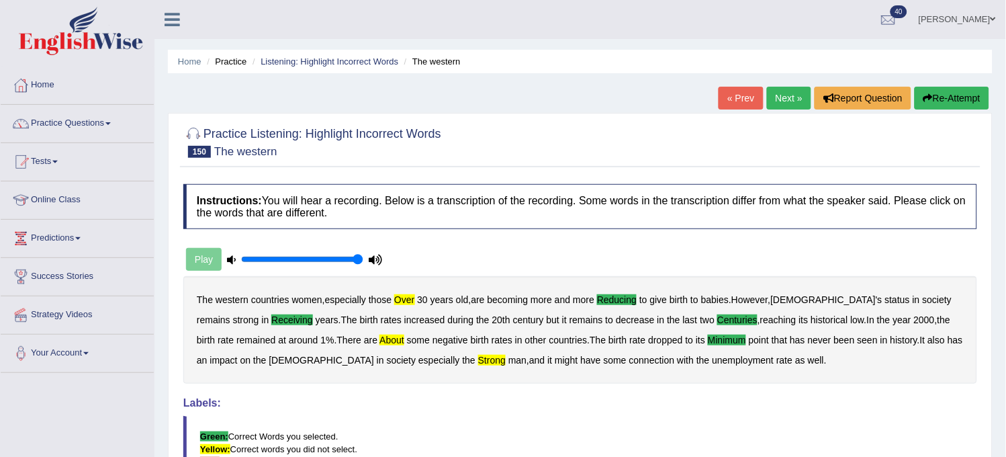
click at [767, 101] on link "Next »" at bounding box center [789, 98] width 44 height 23
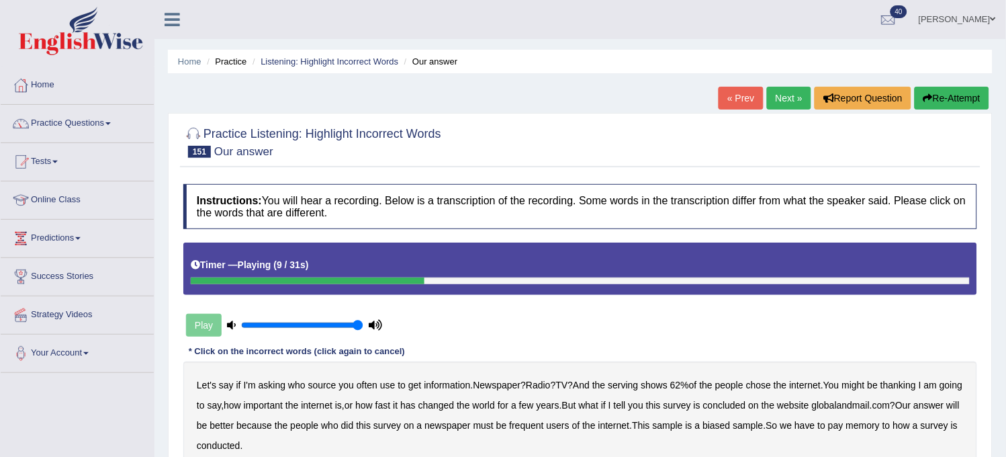
click at [936, 94] on button "Re-Attempt" at bounding box center [952, 98] width 75 height 23
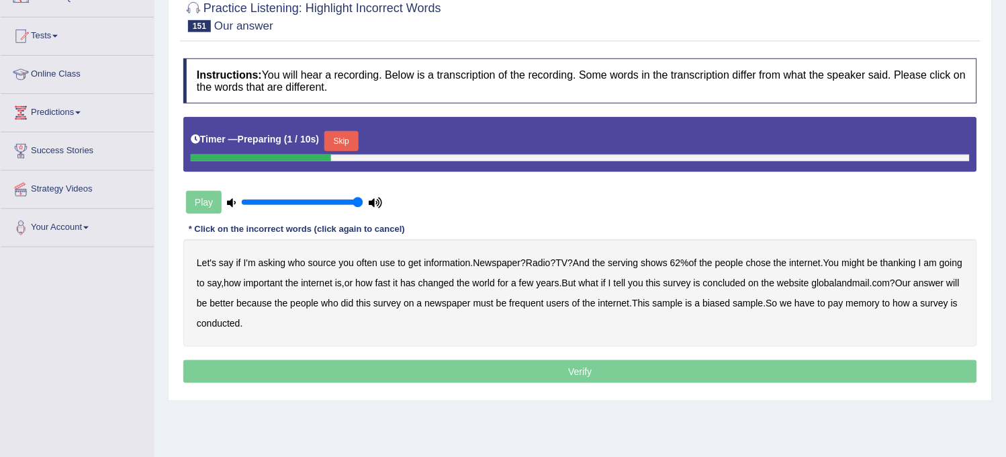
scroll to position [149, 0]
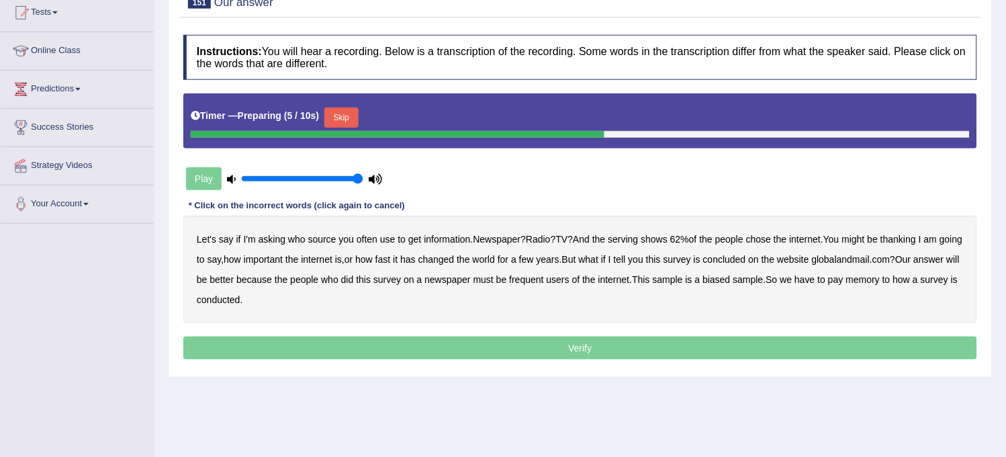
click at [336, 124] on button "Skip" at bounding box center [341, 117] width 34 height 20
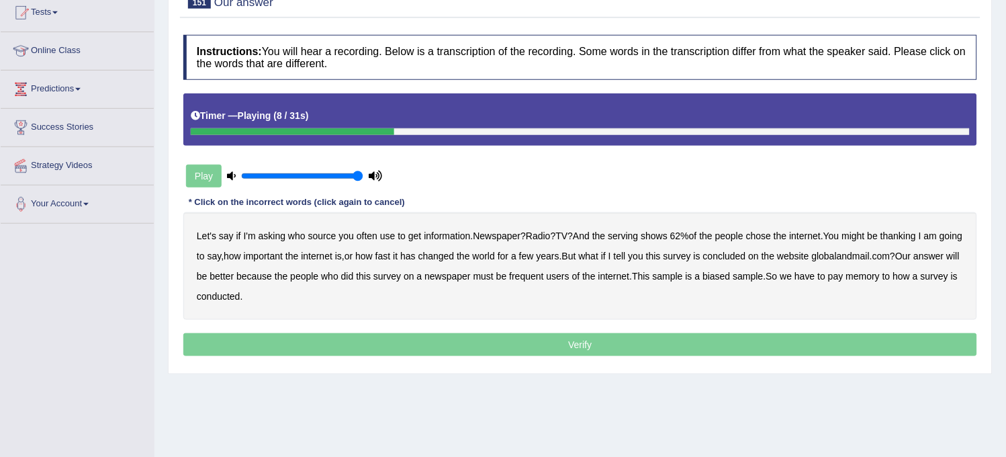
click at [622, 239] on b "serving" at bounding box center [623, 235] width 30 height 11
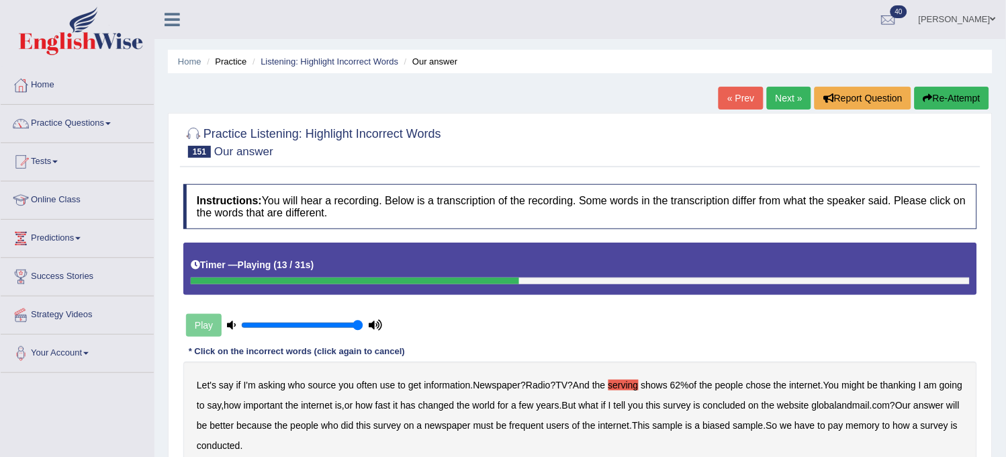
click at [954, 89] on button "Re-Attempt" at bounding box center [952, 98] width 75 height 23
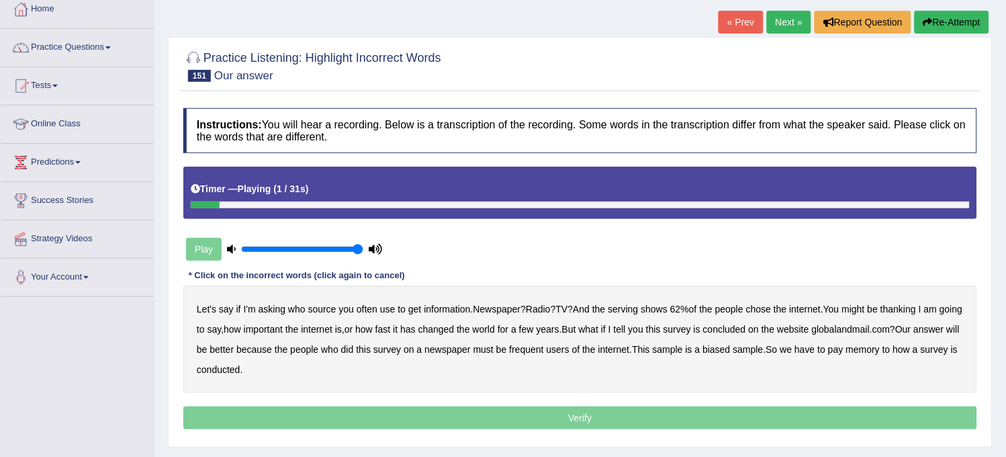
scroll to position [149, 0]
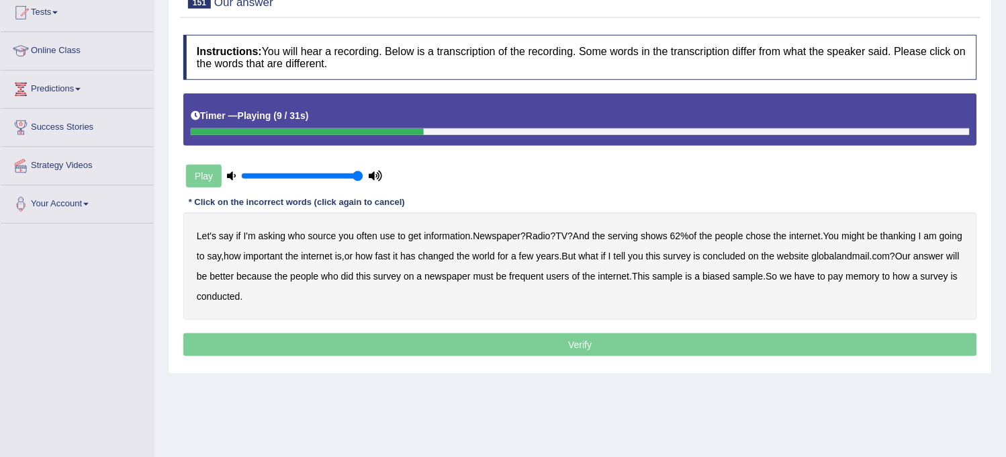
click at [627, 231] on b "serving" at bounding box center [623, 235] width 30 height 11
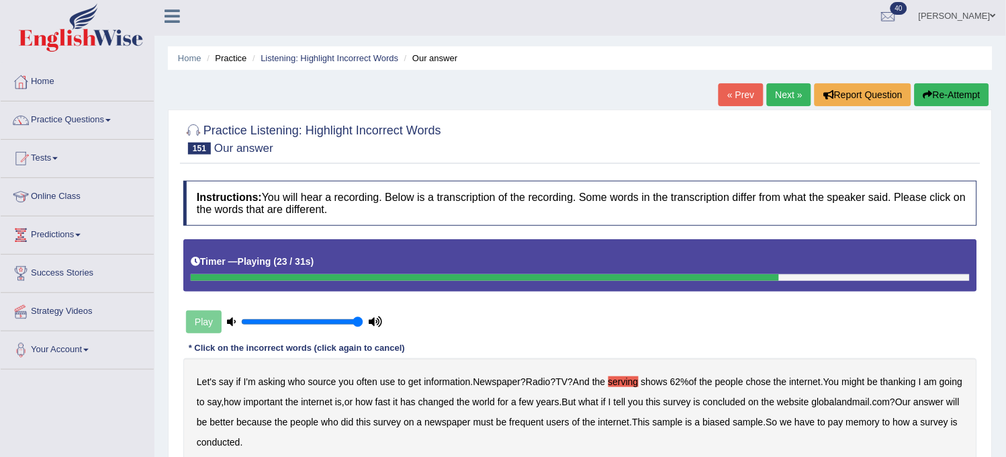
scroll to position [0, 0]
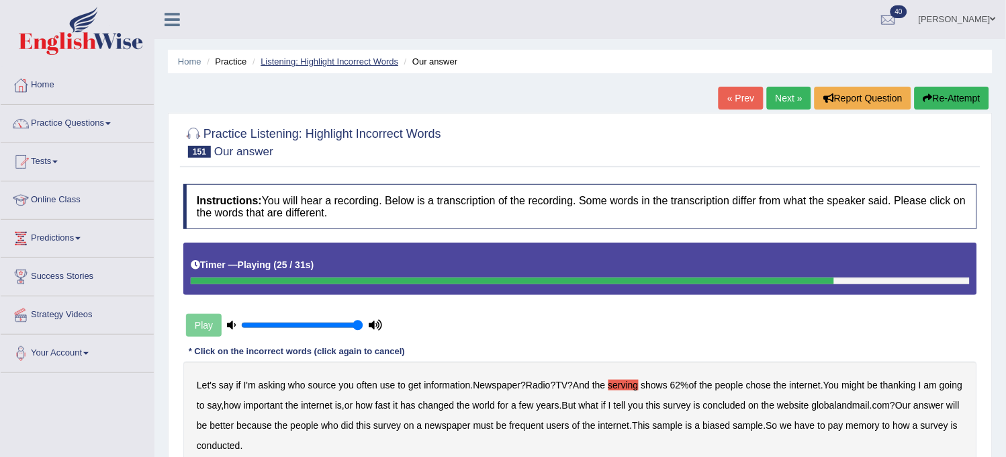
click at [376, 58] on link "Listening: Highlight Incorrect Words" at bounding box center [330, 61] width 138 height 10
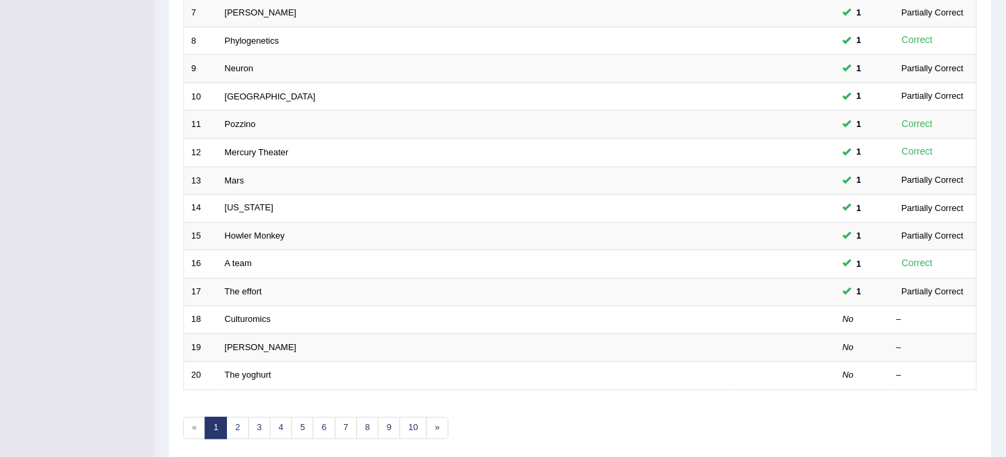
scroll to position [432, 0]
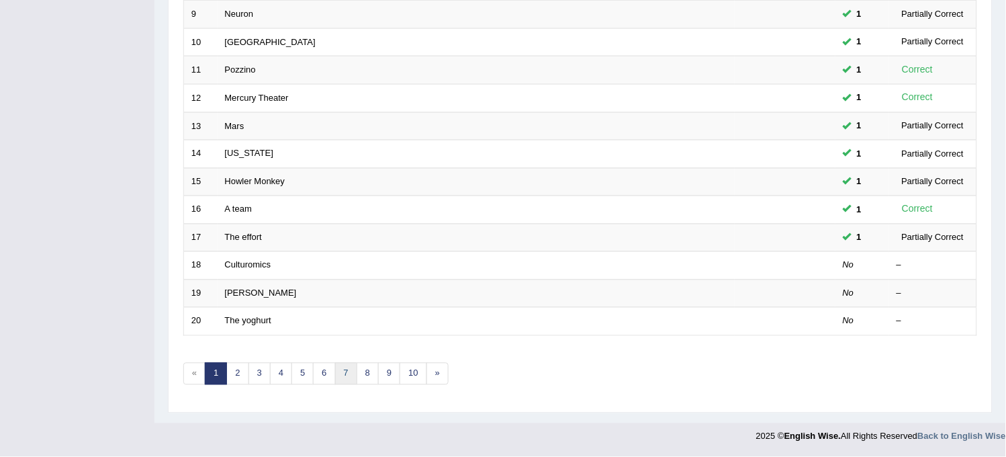
click at [349, 379] on link "7" at bounding box center [346, 374] width 22 height 22
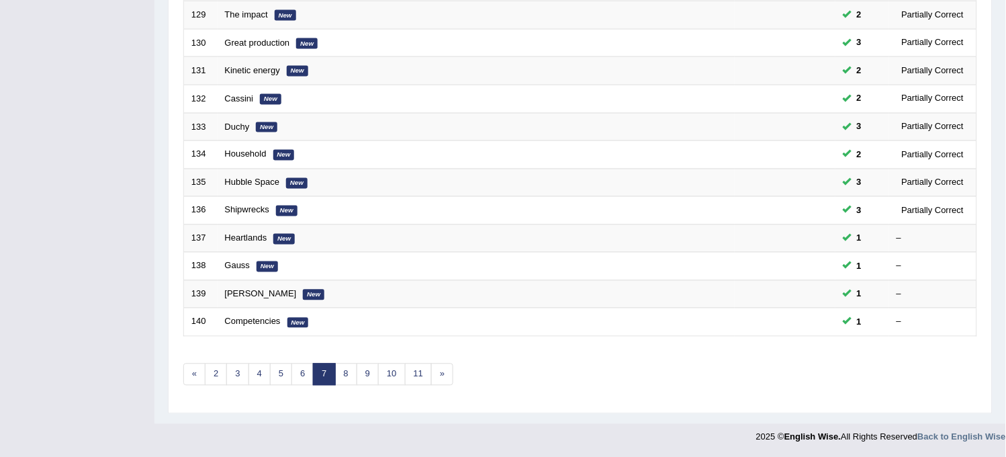
scroll to position [432, 0]
click at [366, 378] on link "9" at bounding box center [368, 374] width 22 height 22
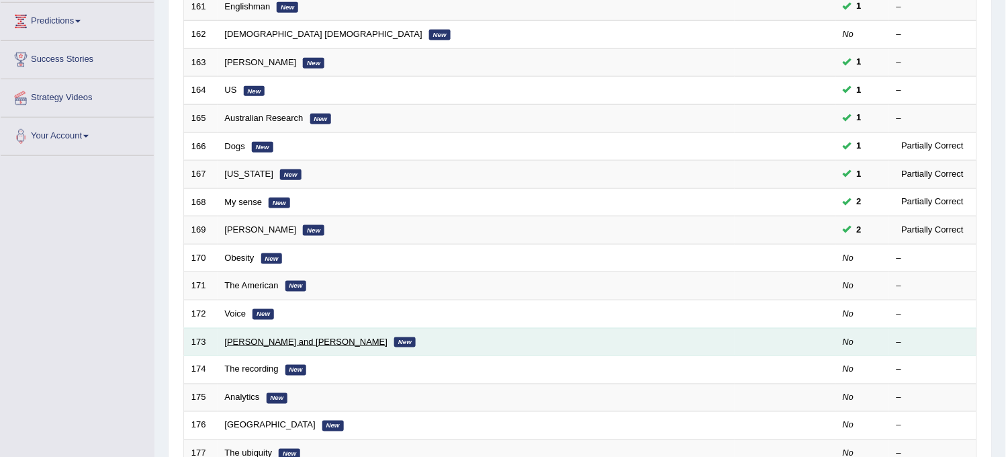
scroll to position [209, 0]
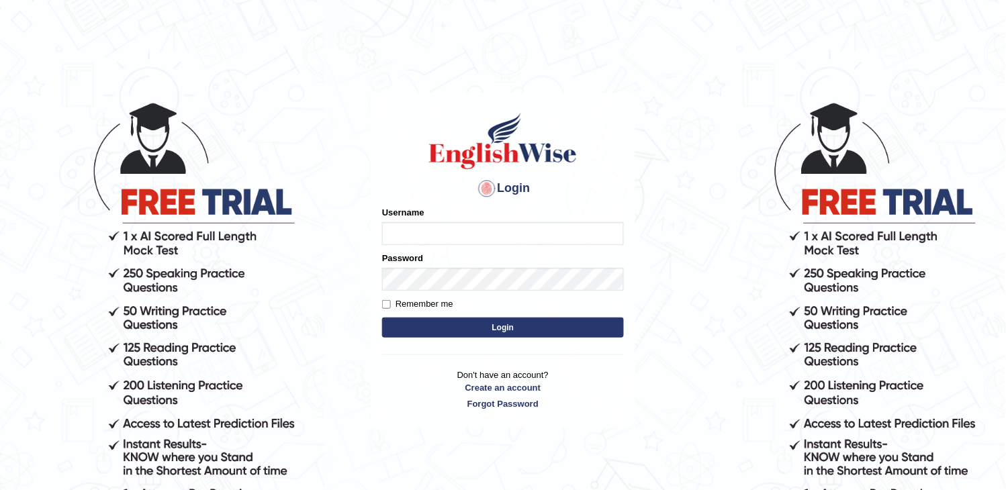
type input "obehi00"
click at [477, 324] on button "Login" at bounding box center [503, 328] width 242 height 20
